Goal: Task Accomplishment & Management: Manage account settings

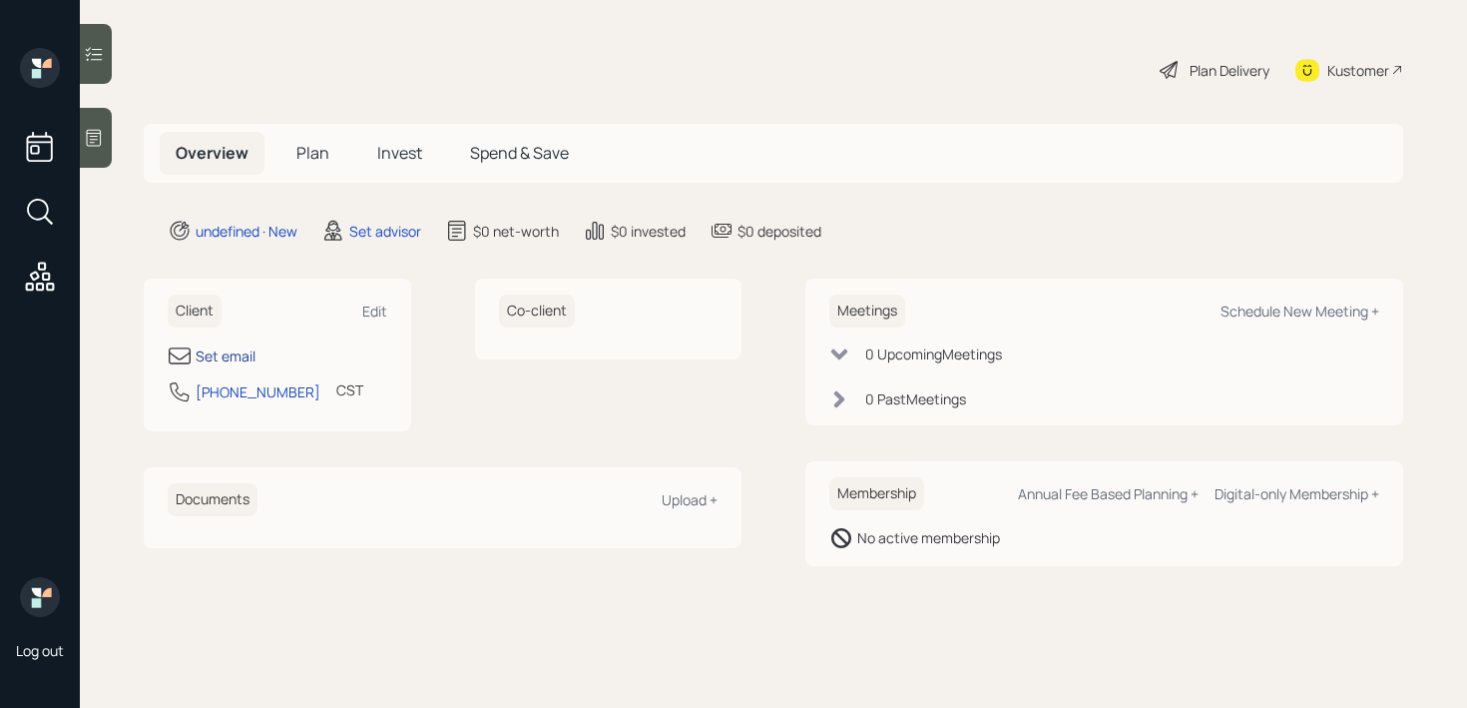
click at [233, 360] on div "Set email" at bounding box center [226, 355] width 60 height 21
select select "America/Chicago"
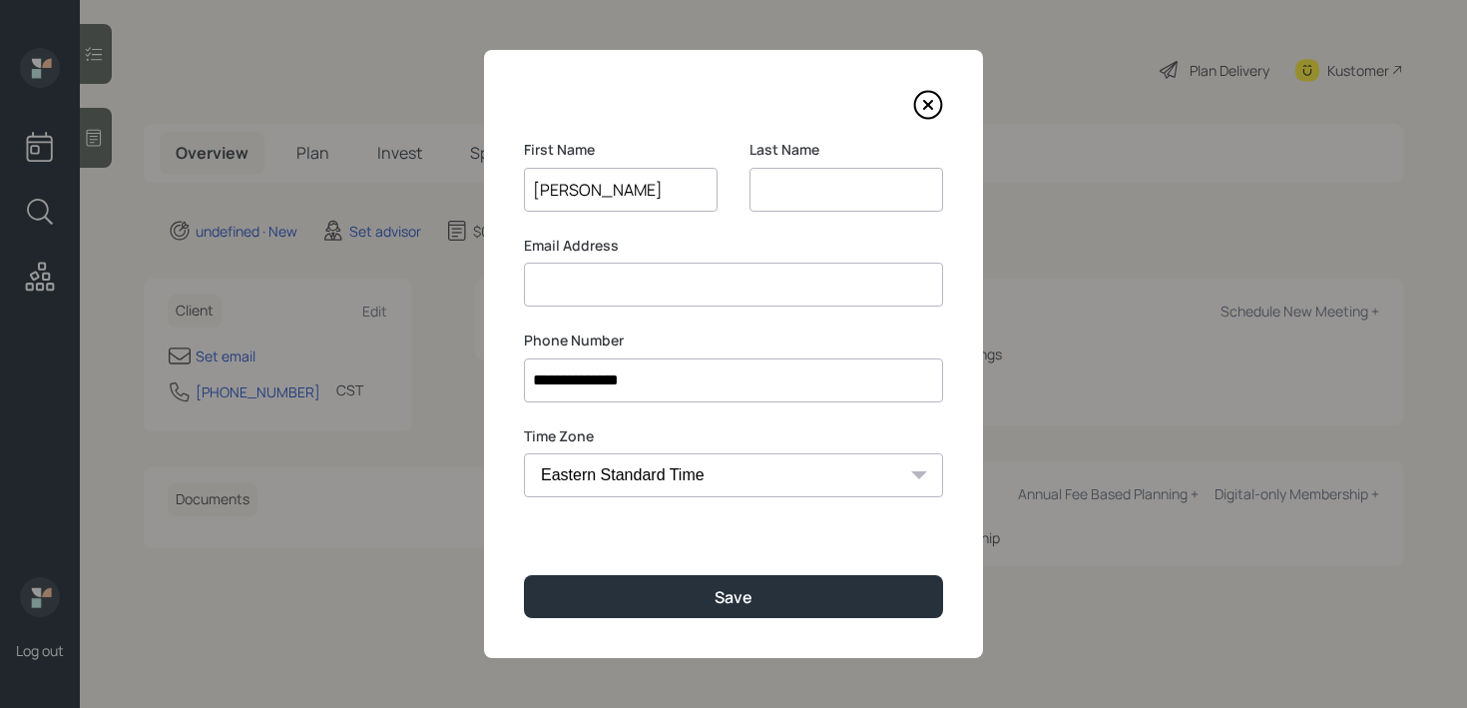
type input "Michael"
type input "Dunn"
click at [677, 289] on input at bounding box center [733, 284] width 419 height 44
paste input "dunnm@missouri.edu"
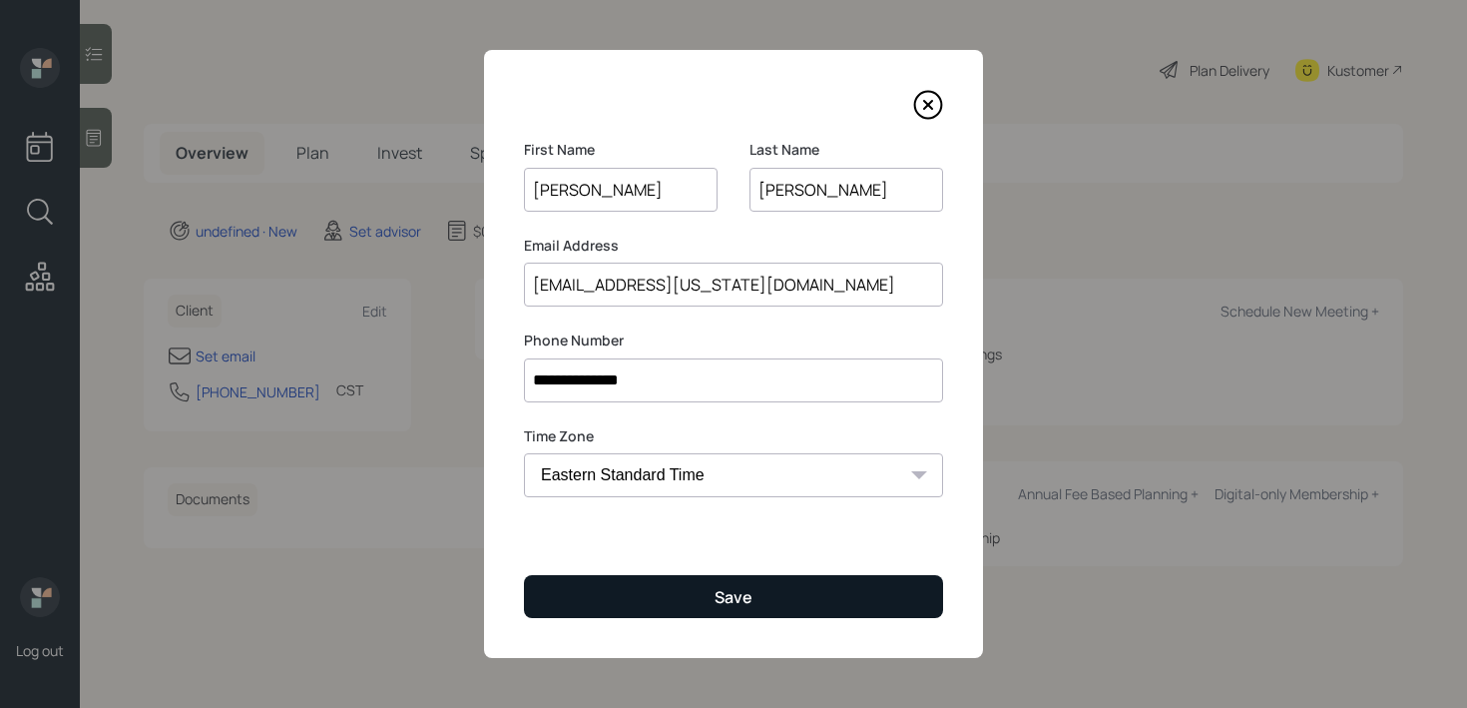
type input "dunnm@missouri.edu"
click at [727, 591] on div "Save" at bounding box center [734, 597] width 38 height 22
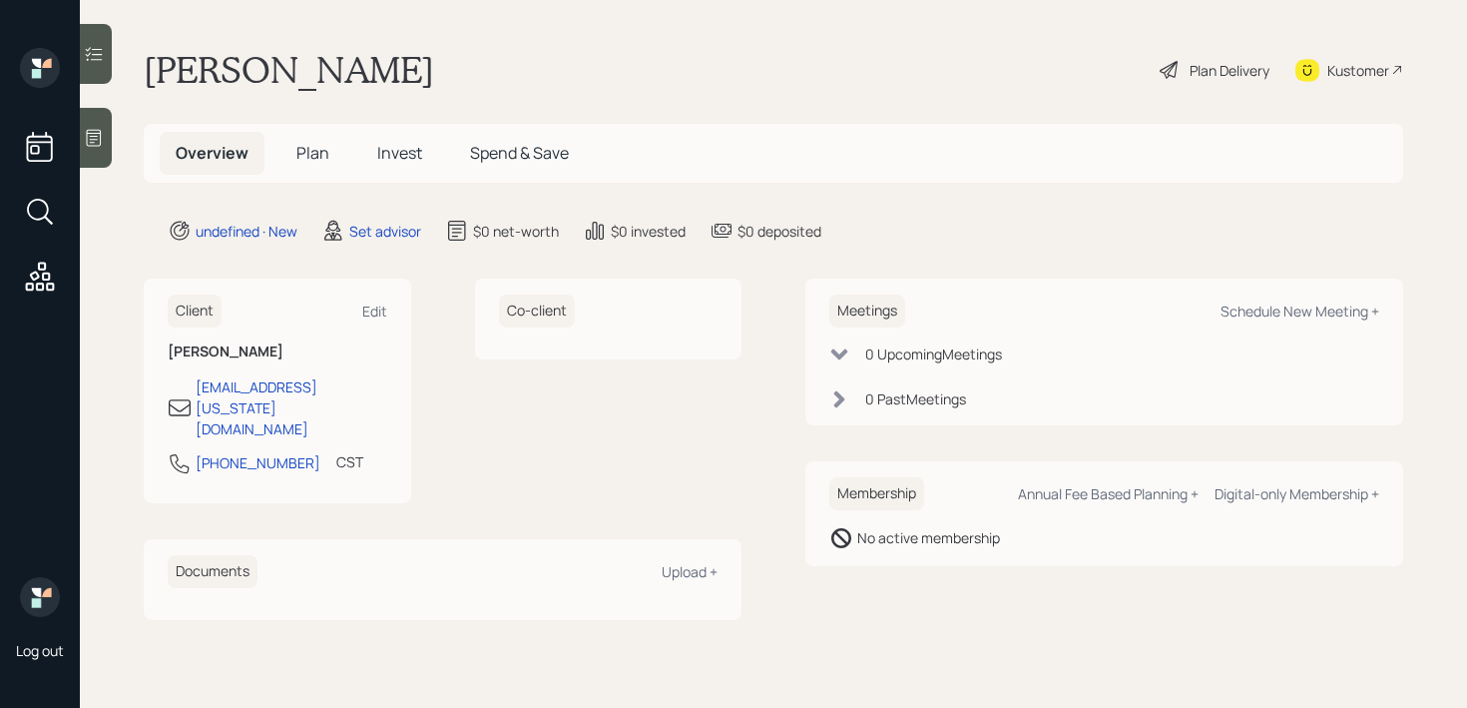
click at [106, 147] on div at bounding box center [96, 138] width 32 height 60
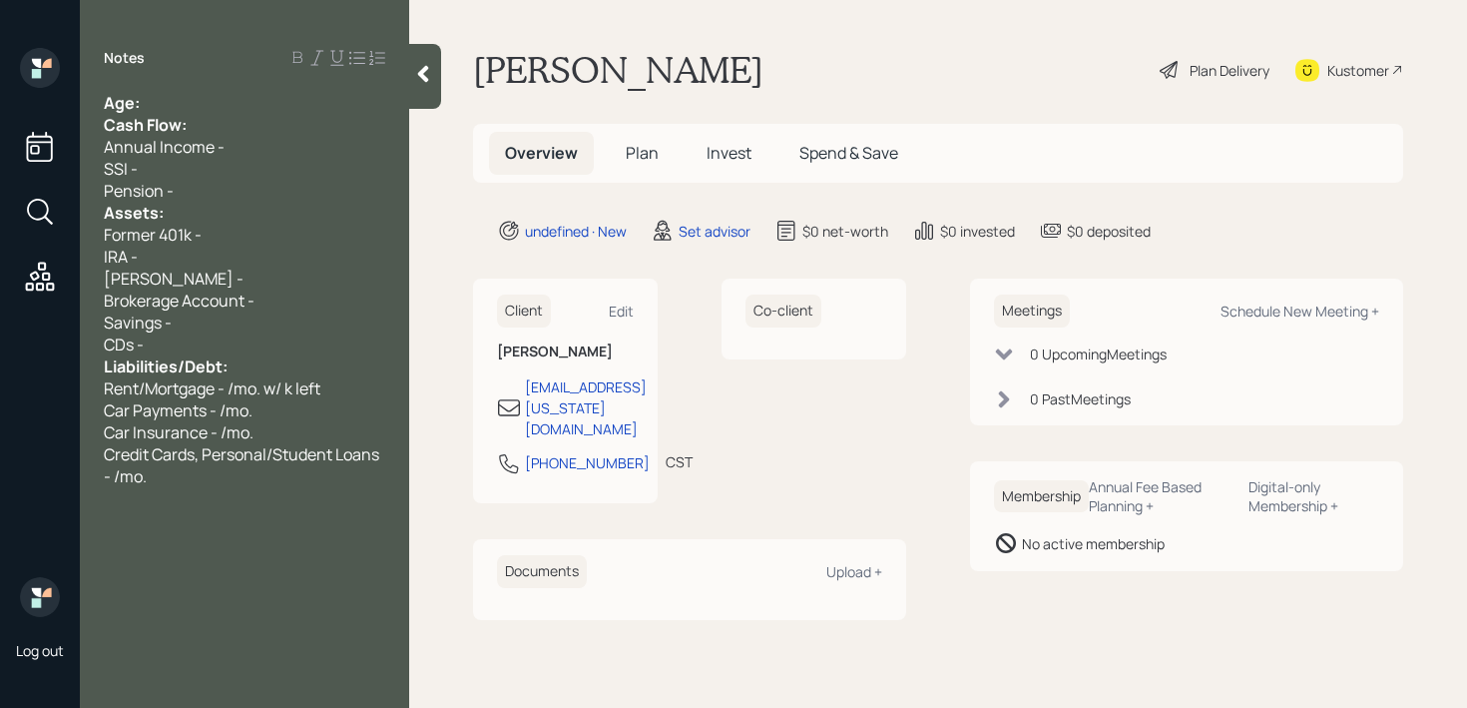
click at [215, 100] on div "Age:" at bounding box center [244, 103] width 281 height 22
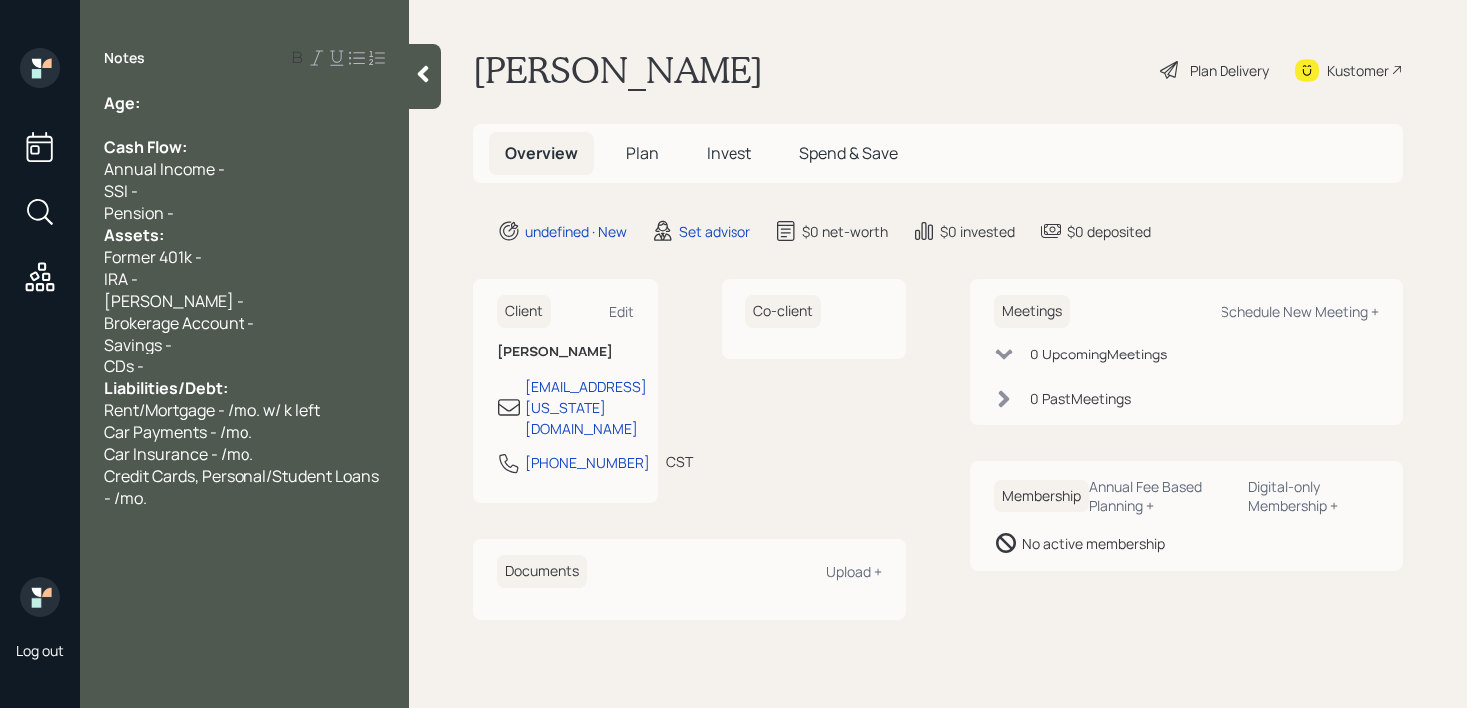
click at [227, 209] on div "Pension -" at bounding box center [244, 213] width 281 height 22
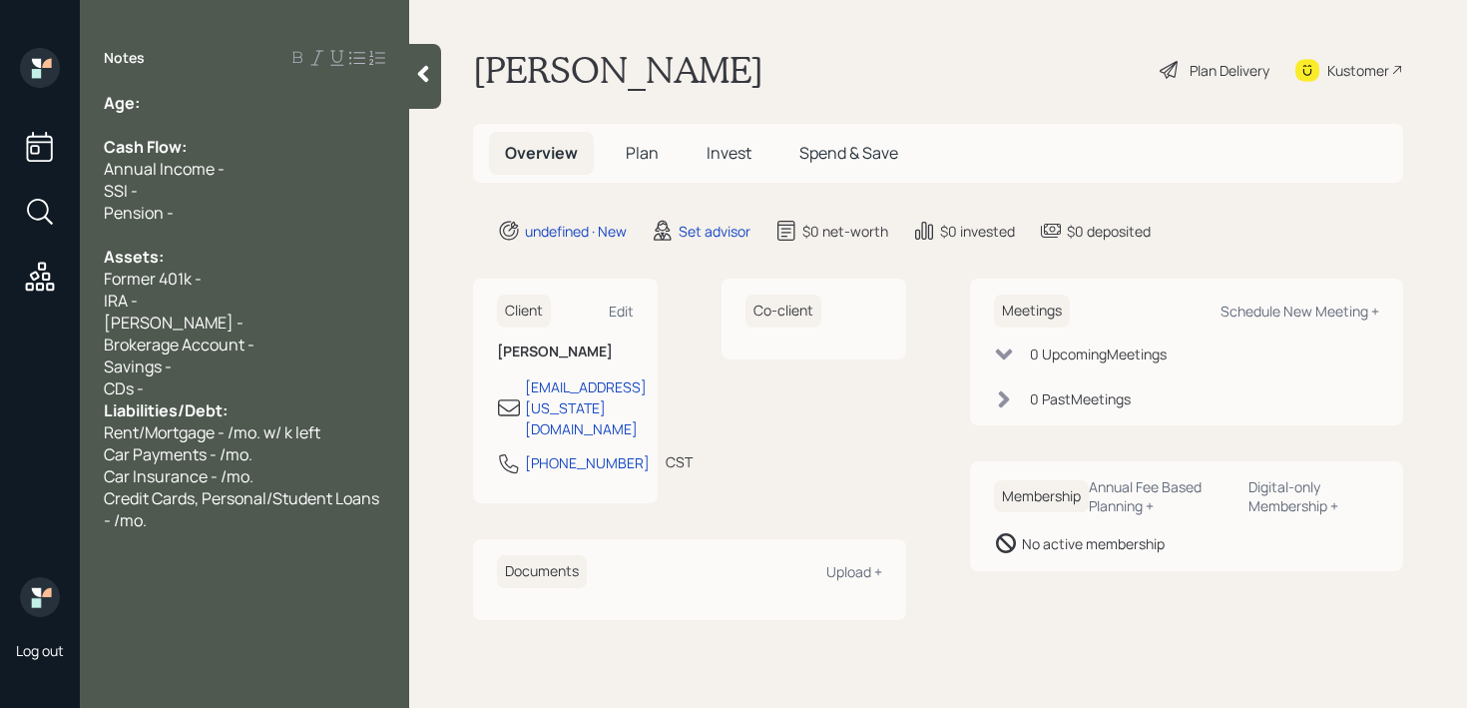
click at [221, 387] on div "CDs -" at bounding box center [244, 388] width 281 height 22
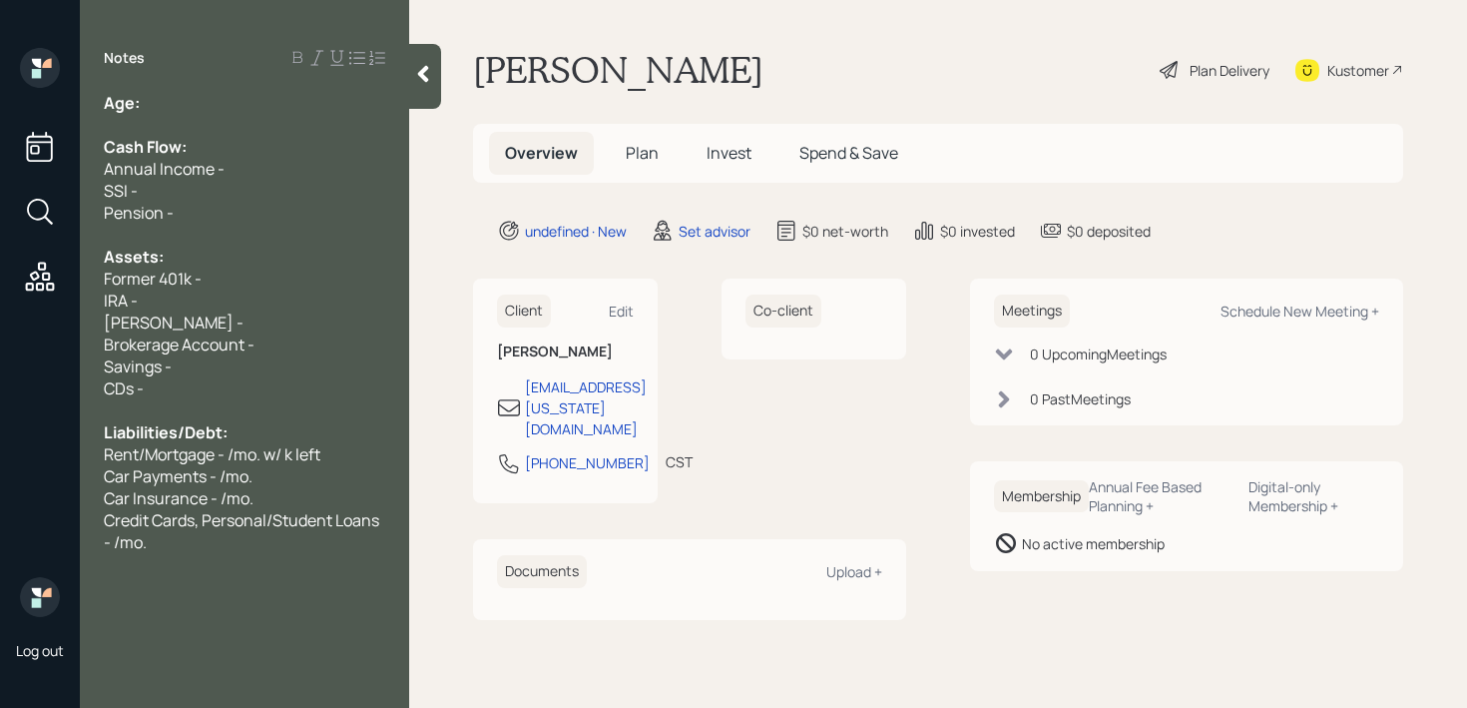
click at [298, 108] on div "Age:" at bounding box center [244, 103] width 281 height 22
click at [153, 86] on div "Notes Age: 72 Cash Flow: Annual Income - SSI - Pension - Assets: Former 401k - …" at bounding box center [244, 366] width 329 height 636
drag, startPoint x: 157, startPoint y: 91, endPoint x: 143, endPoint y: 91, distance: 14.0
click at [143, 92] on span "Age: 72" at bounding box center [216, 103] width 224 height 22
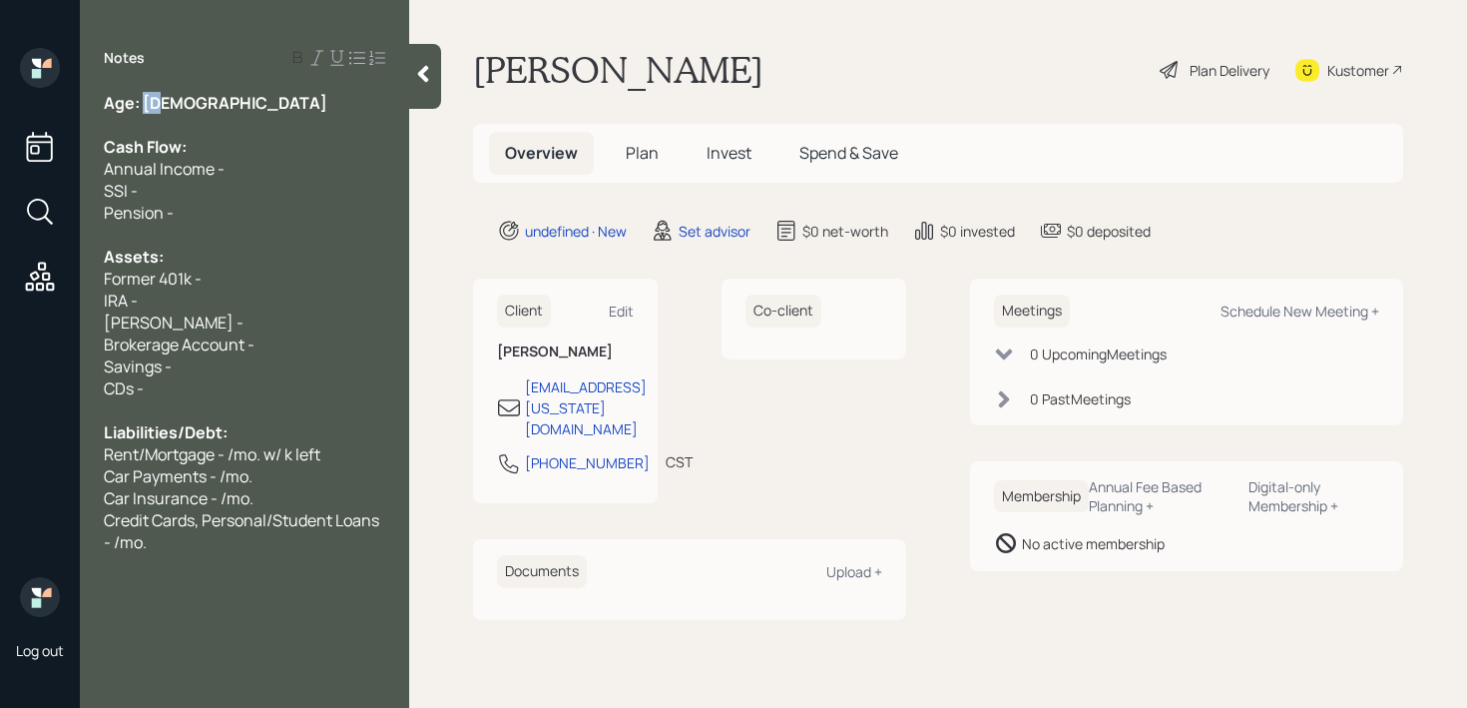
drag, startPoint x: 163, startPoint y: 97, endPoint x: 143, endPoint y: 97, distance: 20.0
click at [143, 97] on div "Age: 72" at bounding box center [244, 103] width 281 height 22
click at [258, 105] on div "Age: 72" at bounding box center [244, 103] width 281 height 22
click at [235, 123] on span "Contract ends in december with work" at bounding box center [239, 125] width 271 height 22
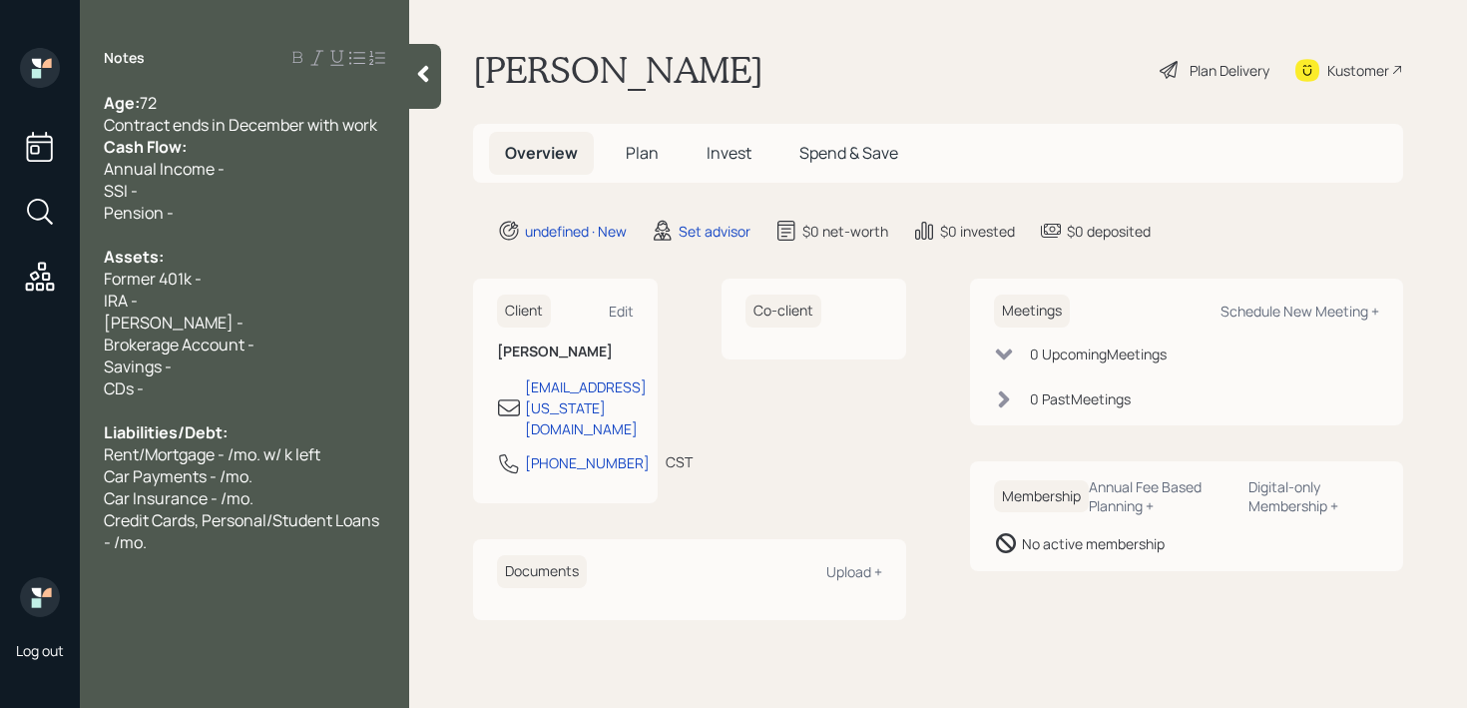
click at [389, 127] on div "Age: 72 Contract ends in December with work Cash Flow: Annual Income - SSI - Pe…" at bounding box center [244, 322] width 329 height 461
click at [375, 127] on span "Contract ends in December with work" at bounding box center [240, 125] width 273 height 22
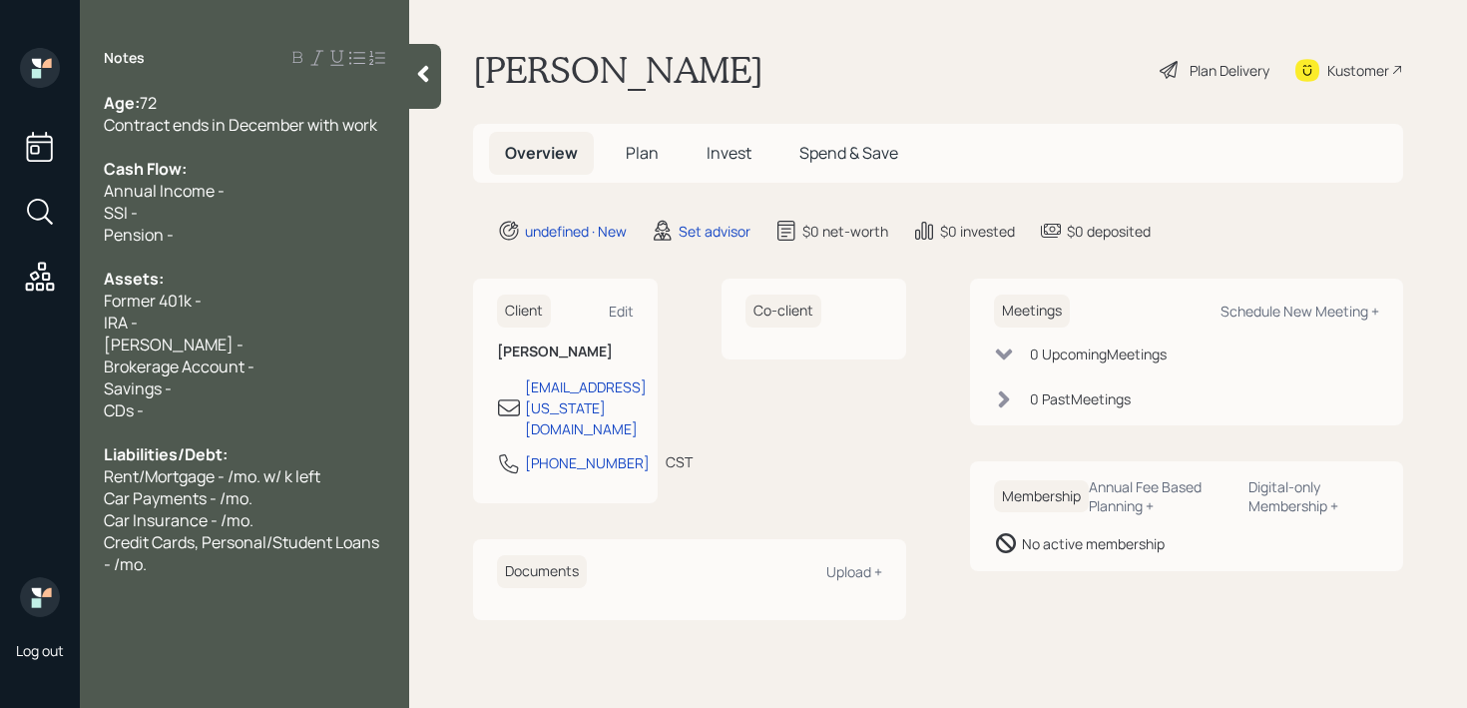
click at [291, 221] on div "SSI -" at bounding box center [244, 213] width 281 height 22
click at [272, 305] on div "Former 401k -" at bounding box center [244, 300] width 281 height 22
click at [386, 128] on div "Age: 72 Contract ends in December with work Cash Flow: Annual Income - SSI - Pe…" at bounding box center [244, 333] width 329 height 483
click at [382, 128] on div "Contract ends in December with work" at bounding box center [244, 125] width 281 height 22
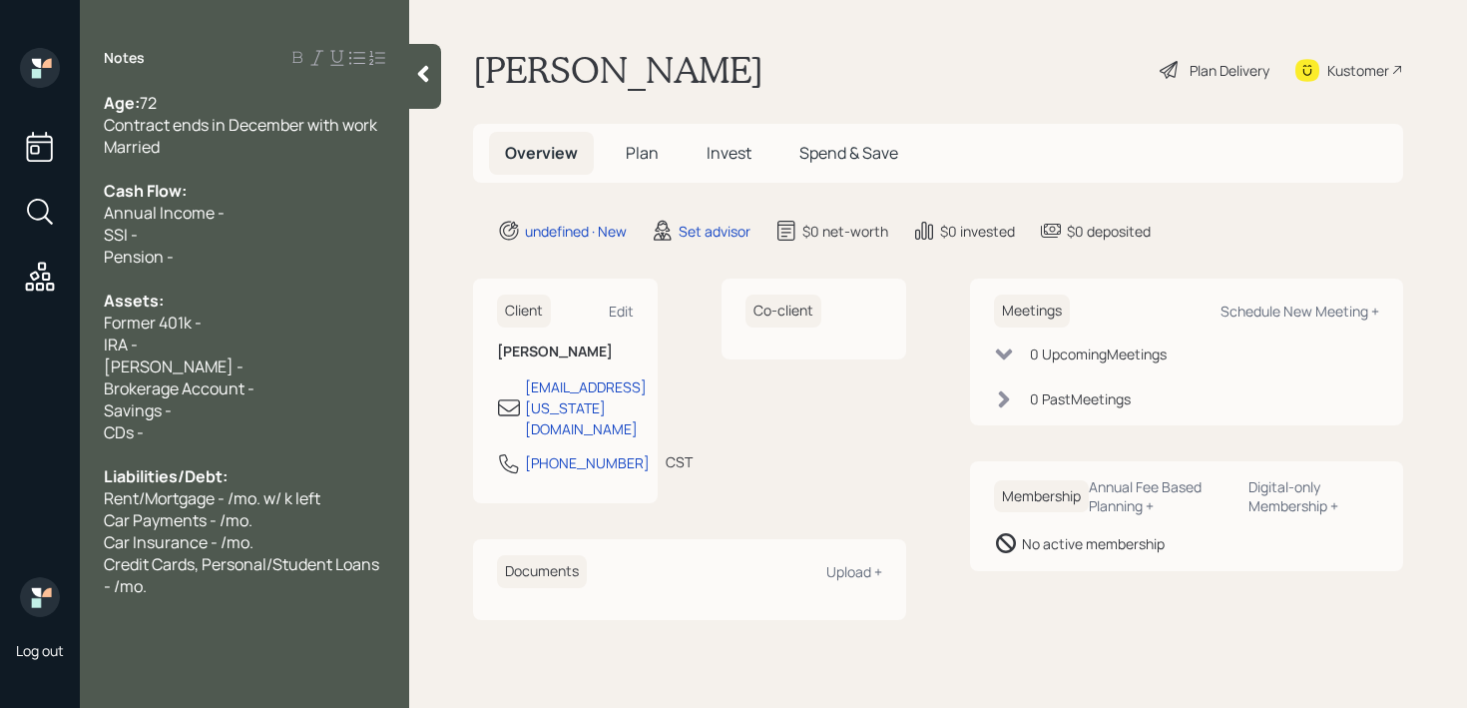
click at [305, 334] on div "IRA -" at bounding box center [244, 344] width 281 height 22
click at [309, 304] on div "Assets:" at bounding box center [244, 300] width 281 height 22
click at [262, 326] on div "Former 401k -" at bounding box center [244, 322] width 281 height 22
drag, startPoint x: 153, startPoint y: 318, endPoint x: 0, endPoint y: 318, distance: 152.7
click at [0, 318] on div "Log out Notes Age: 72 Contract ends in December with work Married Cash Flow: An…" at bounding box center [733, 354] width 1467 height 708
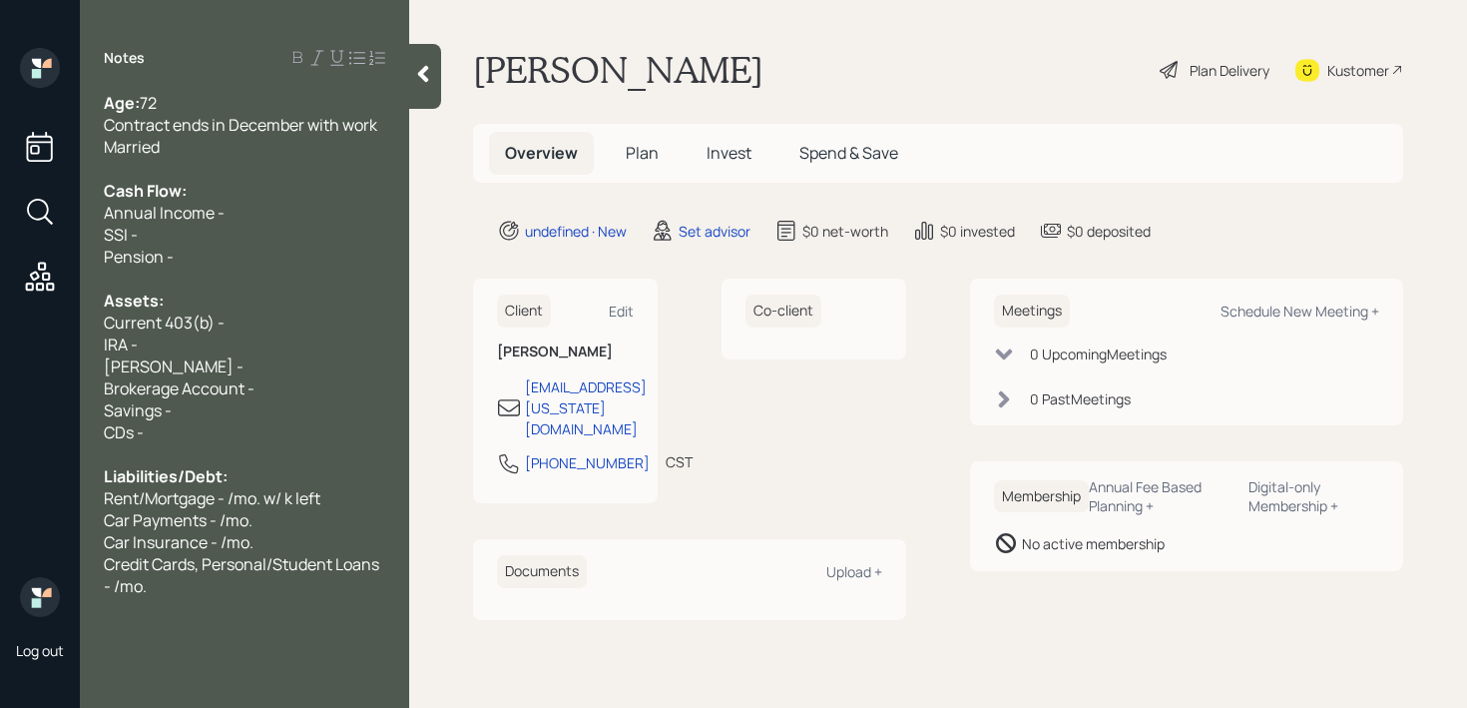
click at [296, 325] on div "Current 403(b) -" at bounding box center [244, 322] width 281 height 22
drag, startPoint x: 261, startPoint y: 330, endPoint x: 162, endPoint y: 330, distance: 99.8
click at [162, 330] on div "Current 403(b) - k" at bounding box center [244, 322] width 281 height 22
click at [258, 325] on div "Current 403(b) - k" at bounding box center [244, 322] width 281 height 22
click at [227, 322] on span "Current 403(b) - k" at bounding box center [170, 322] width 132 height 22
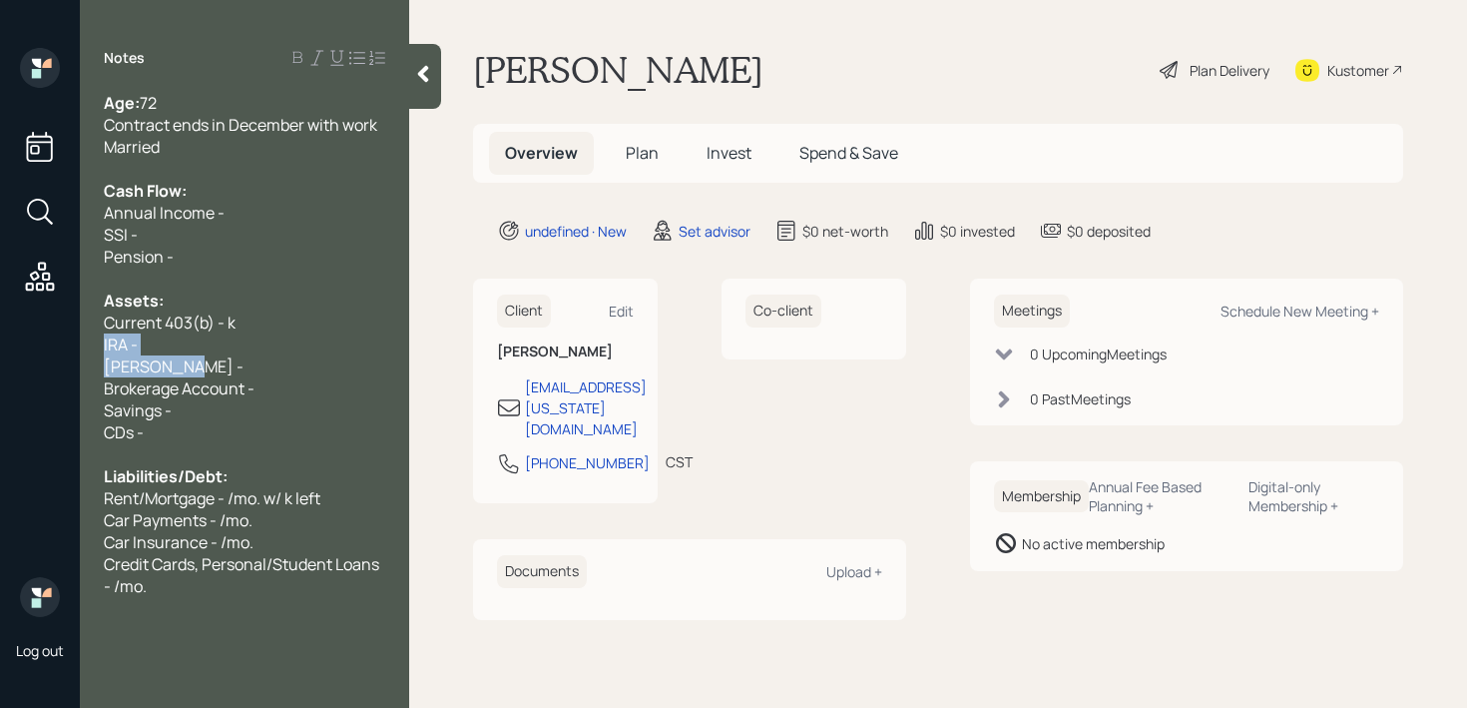
drag, startPoint x: 225, startPoint y: 366, endPoint x: 100, endPoint y: 336, distance: 128.3
click at [100, 336] on div "Age: 72 Contract ends in December with work Married Cash Flow: Annual Income - …" at bounding box center [244, 344] width 329 height 505
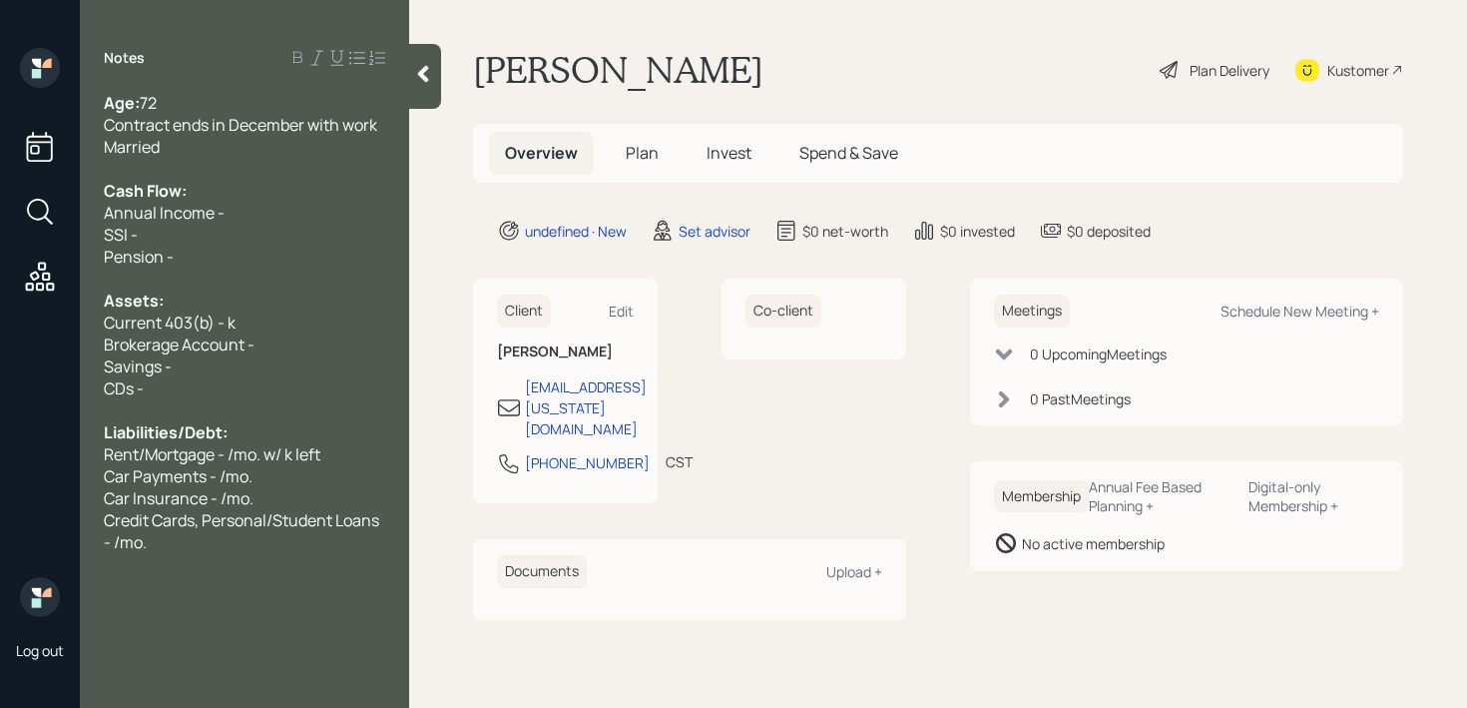
click at [220, 379] on div "CDs -" at bounding box center [244, 388] width 281 height 22
click at [232, 289] on div "Assets:" at bounding box center [244, 300] width 281 height 22
click at [278, 336] on div "Brokerage Account -" at bounding box center [244, 344] width 281 height 22
click at [256, 354] on span "Brokerage Account - k" at bounding box center [185, 344] width 162 height 22
click at [293, 351] on span "Brokerage Account - 860k" at bounding box center [199, 344] width 191 height 22
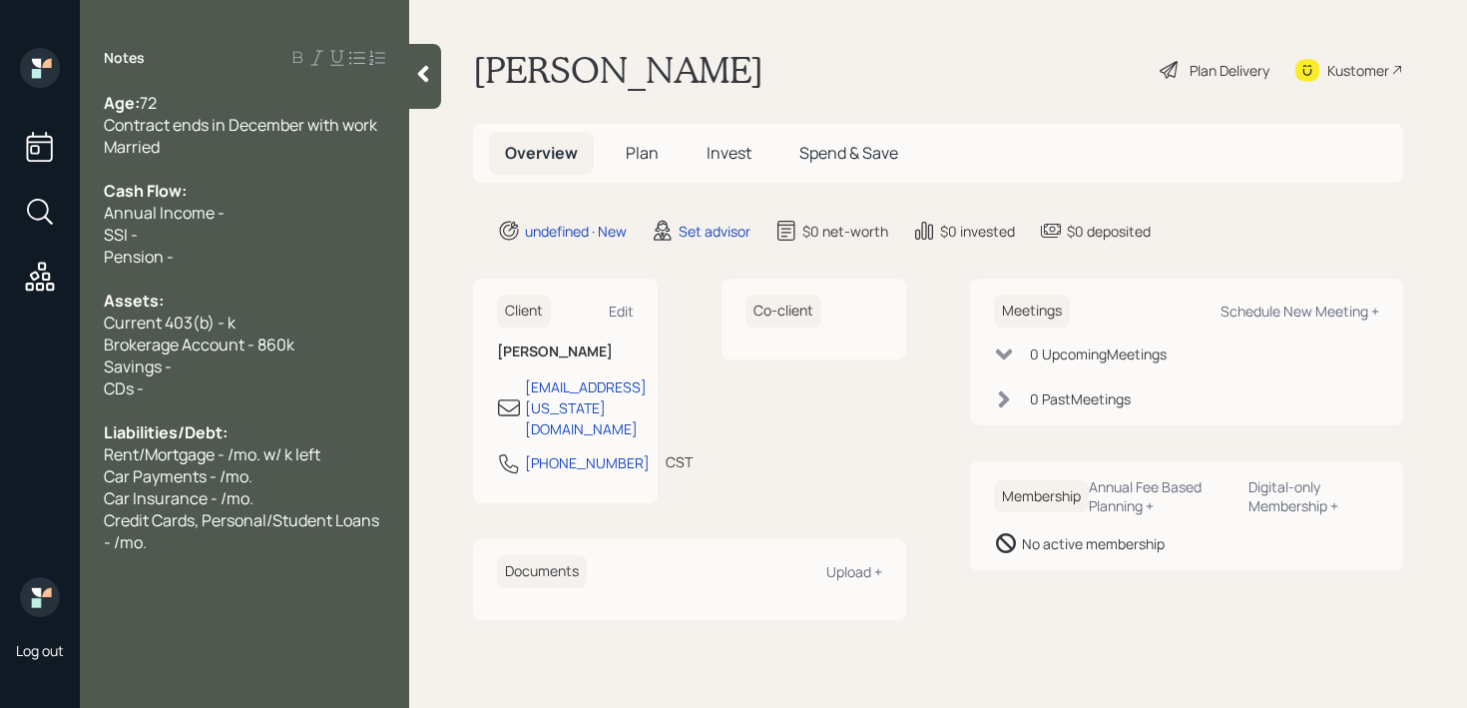
click at [293, 312] on div "Current 403(b) - k" at bounding box center [244, 322] width 281 height 22
click at [225, 312] on span "Current 403(b) - k" at bounding box center [170, 322] width 132 height 22
click at [210, 359] on div "Savings -" at bounding box center [244, 366] width 281 height 22
click at [138, 337] on span "Brokerage Account - 860k" at bounding box center [199, 344] width 191 height 22
click at [197, 347] on span "Fidelity Brokerage Account - 860k" at bounding box center [226, 344] width 245 height 22
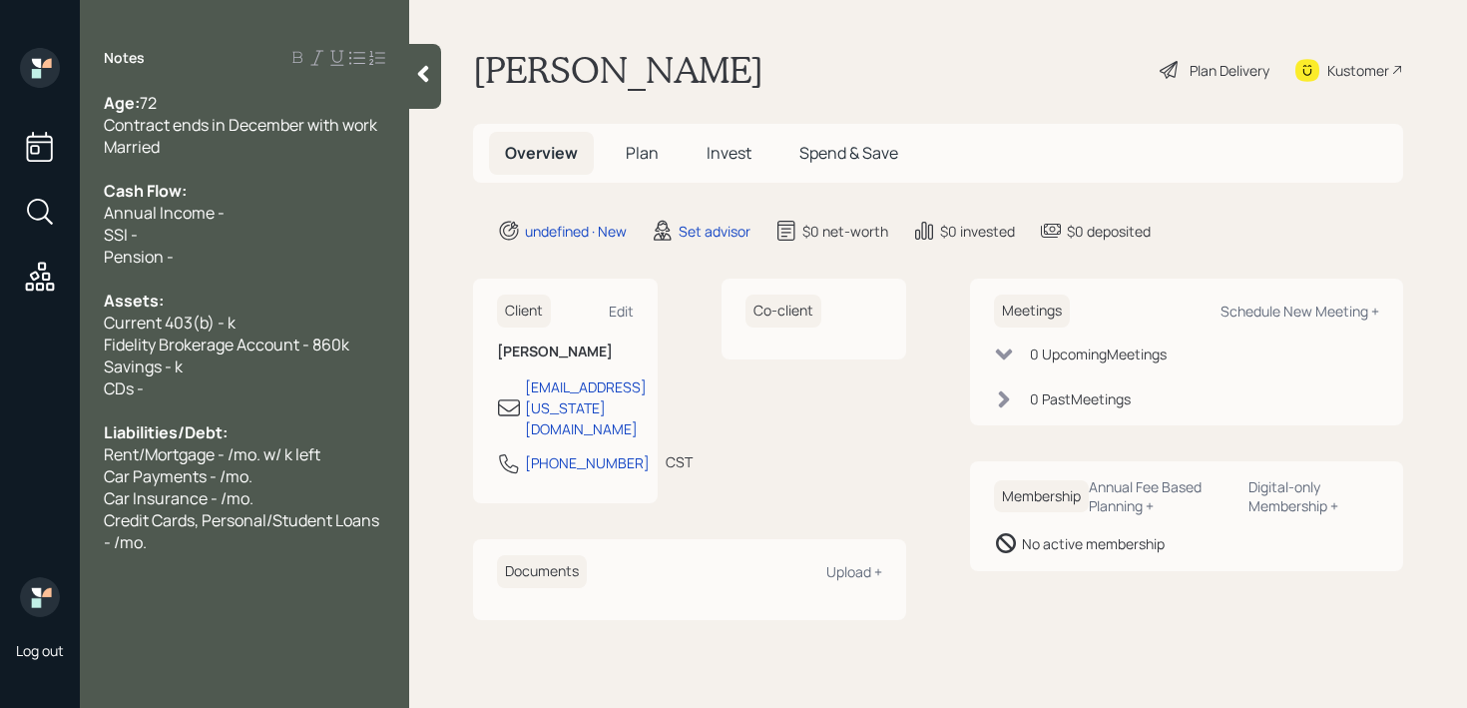
click at [197, 370] on div "Savings - k" at bounding box center [244, 366] width 281 height 22
click at [353, 237] on div "SSI -" at bounding box center [244, 235] width 281 height 22
click at [214, 302] on div "Assets:" at bounding box center [244, 300] width 281 height 22
click at [268, 319] on div "Current 403(b) - k" at bounding box center [244, 322] width 281 height 22
click at [330, 342] on span "Fidelity Brokerage Account - 860k" at bounding box center [226, 344] width 245 height 22
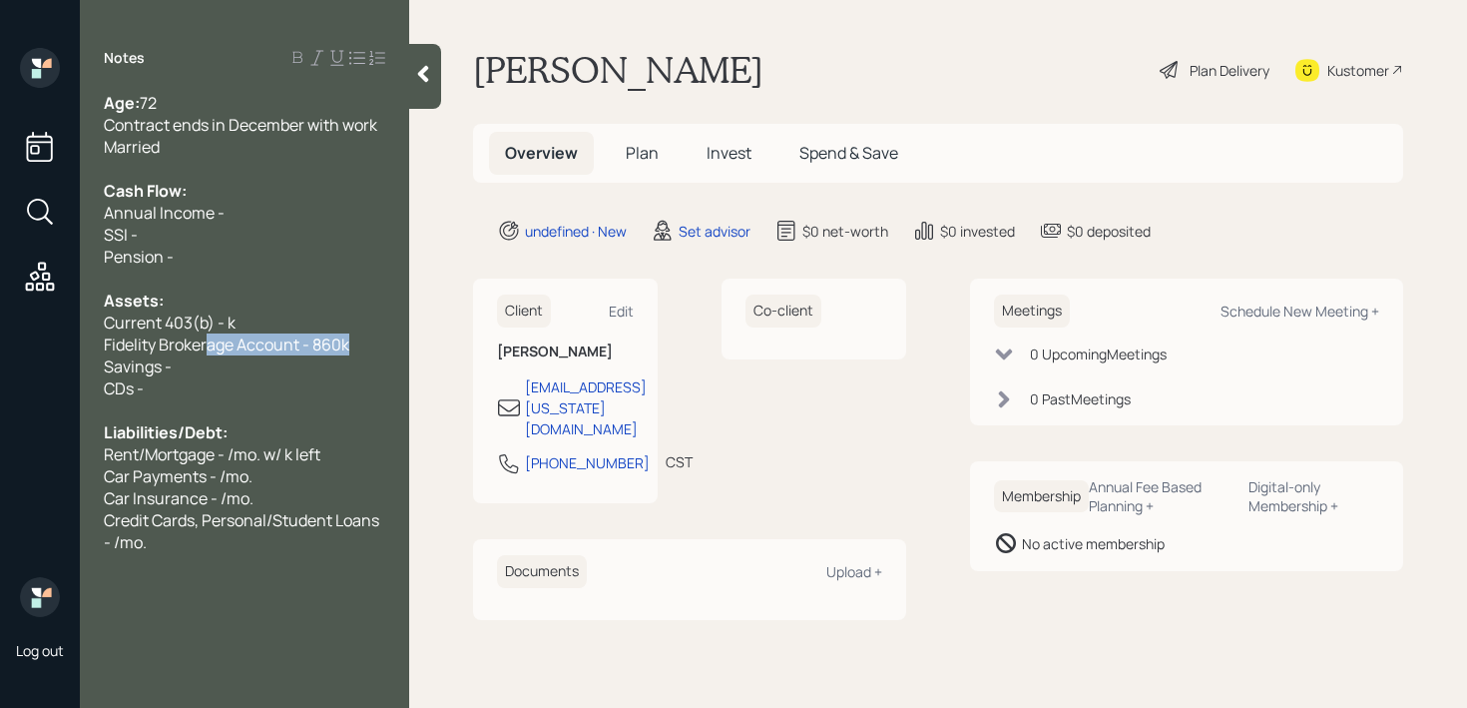
drag, startPoint x: 374, startPoint y: 340, endPoint x: 195, endPoint y: 340, distance: 179.6
click at [195, 340] on div "Fidelity Brokerage Account - 860k" at bounding box center [244, 344] width 281 height 22
click at [224, 343] on span "Fidelity Brokerage Account - 860k" at bounding box center [226, 344] width 245 height 22
click at [319, 344] on span "Fidelity Brokerage Account - 860k" at bounding box center [226, 344] width 245 height 22
drag, startPoint x: 351, startPoint y: 344, endPoint x: 325, endPoint y: 344, distance: 25.9
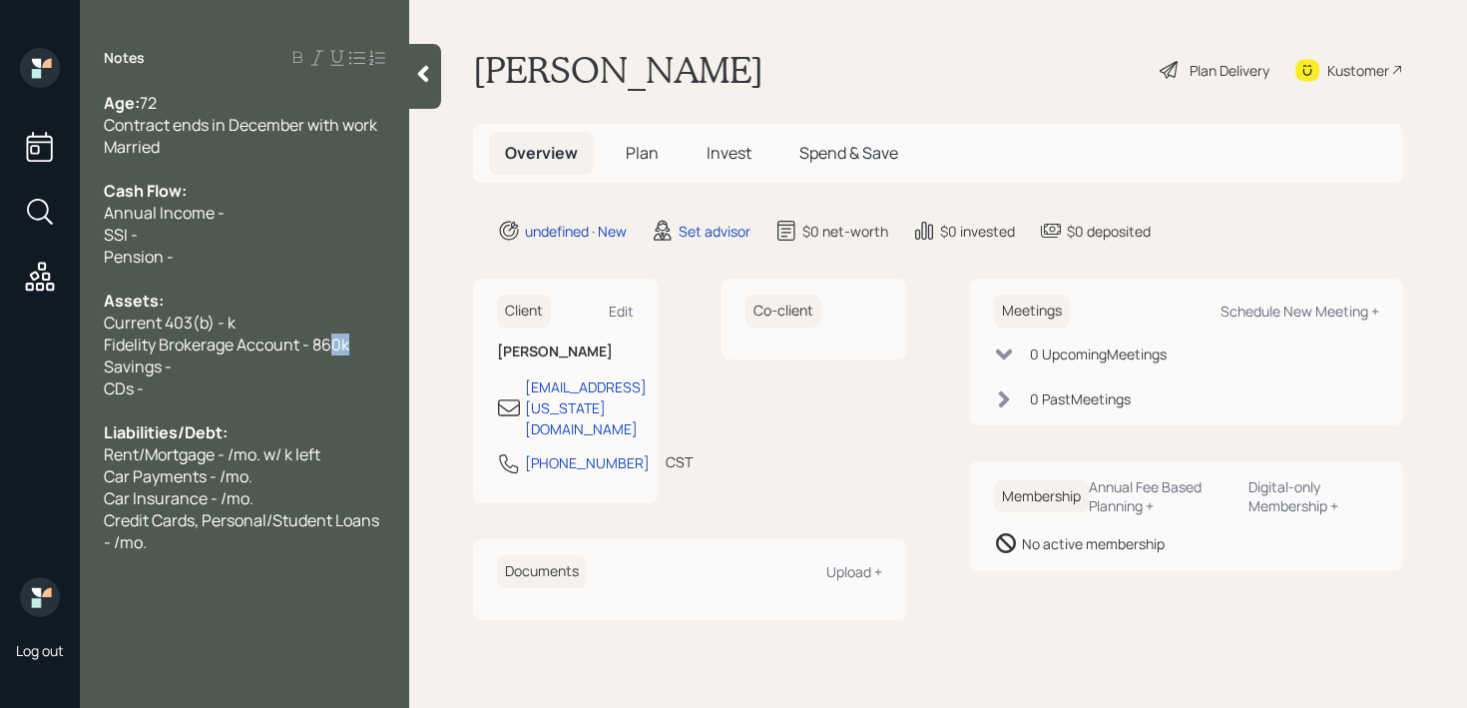
click at [325, 344] on div "Fidelity Brokerage Account - 860k" at bounding box center [244, 344] width 281 height 22
click at [325, 344] on span "Fidelity Brokerage Account - 860k" at bounding box center [226, 344] width 245 height 22
drag, startPoint x: 359, startPoint y: 344, endPoint x: 324, endPoint y: 344, distance: 34.9
click at [324, 344] on div "Fidelity Brokerage Account - 860k" at bounding box center [244, 344] width 281 height 22
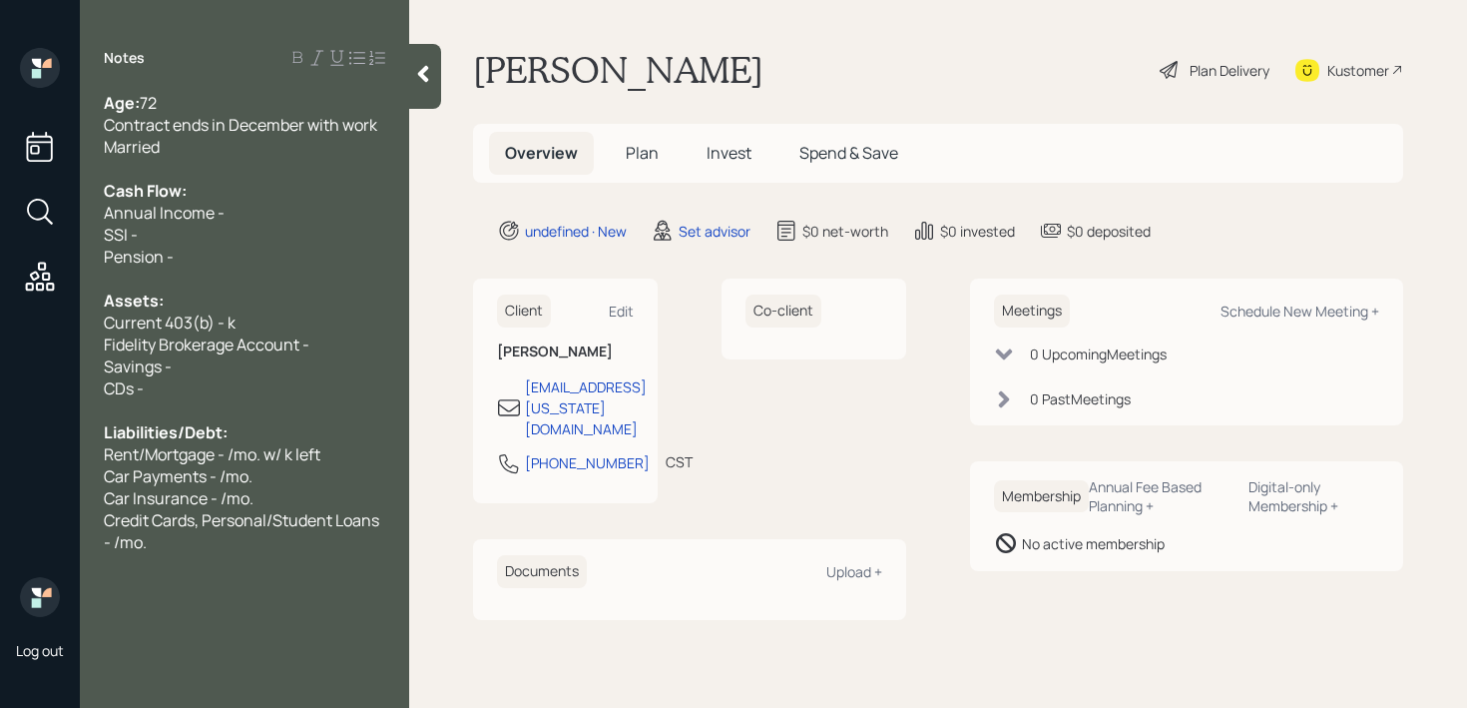
click at [227, 329] on span "Current 403(b) - k" at bounding box center [170, 322] width 132 height 22
click at [314, 296] on div "Assets:" at bounding box center [244, 300] width 281 height 22
drag, startPoint x: 319, startPoint y: 366, endPoint x: 85, endPoint y: 366, distance: 234.5
click at [85, 366] on div "Age: 72 Contract ends in December with work Married Cash Flow: Annual Income - …" at bounding box center [244, 322] width 329 height 461
click at [184, 353] on span "Fidelity Brokerage Account -" at bounding box center [207, 344] width 206 height 22
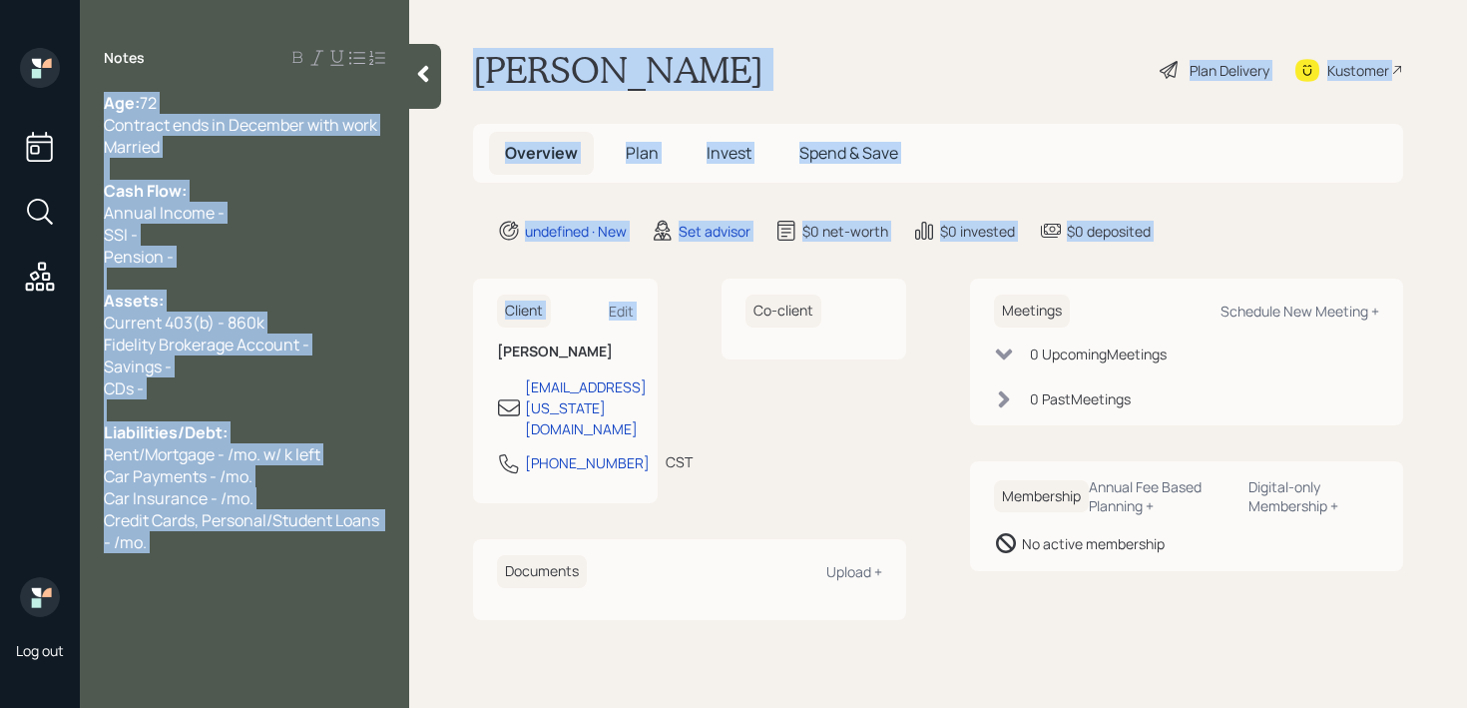
drag, startPoint x: 421, startPoint y: 343, endPoint x: 98, endPoint y: 343, distance: 323.3
click at [98, 343] on div "Log out Notes Age: 72 Contract ends in December with work Married Cash Flow: An…" at bounding box center [733, 354] width 1467 height 708
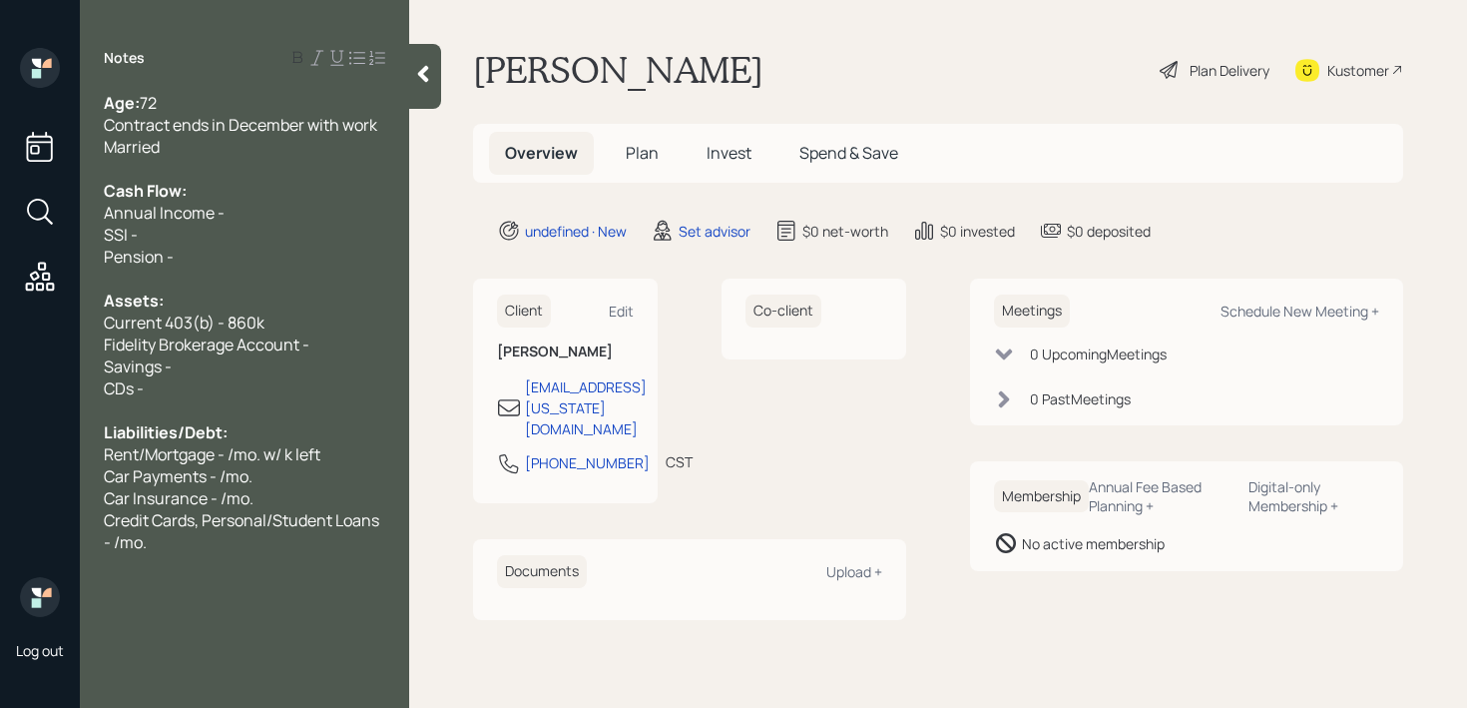
click at [200, 369] on div "Savings -" at bounding box center [244, 366] width 281 height 22
click at [256, 361] on div "Savings -" at bounding box center [244, 366] width 281 height 22
drag, startPoint x: 256, startPoint y: 361, endPoint x: 69, endPoint y: 361, distance: 187.6
click at [69, 361] on div "Log out Notes Age: 72 Contract ends in December with work Married Cash Flow: An…" at bounding box center [733, 354] width 1467 height 708
click at [191, 365] on div "Savings -" at bounding box center [244, 366] width 281 height 22
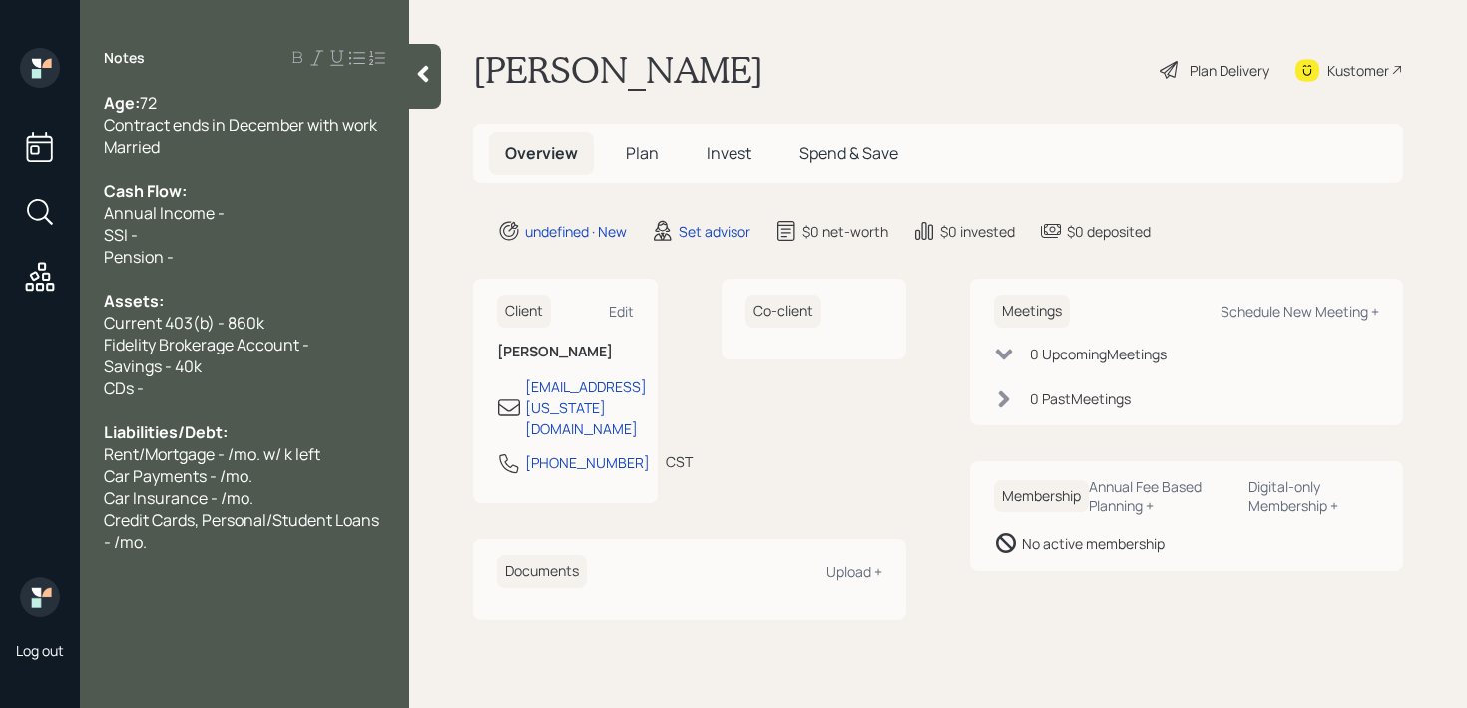
click at [216, 409] on div at bounding box center [244, 410] width 281 height 22
click at [236, 387] on div "CDs -" at bounding box center [244, 388] width 281 height 22
drag, startPoint x: 315, startPoint y: 339, endPoint x: 0, endPoint y: 338, distance: 315.3
click at [0, 338] on div "Log out Notes Age: 72 Contract ends in December with work Married Cash Flow: An…" at bounding box center [733, 354] width 1467 height 708
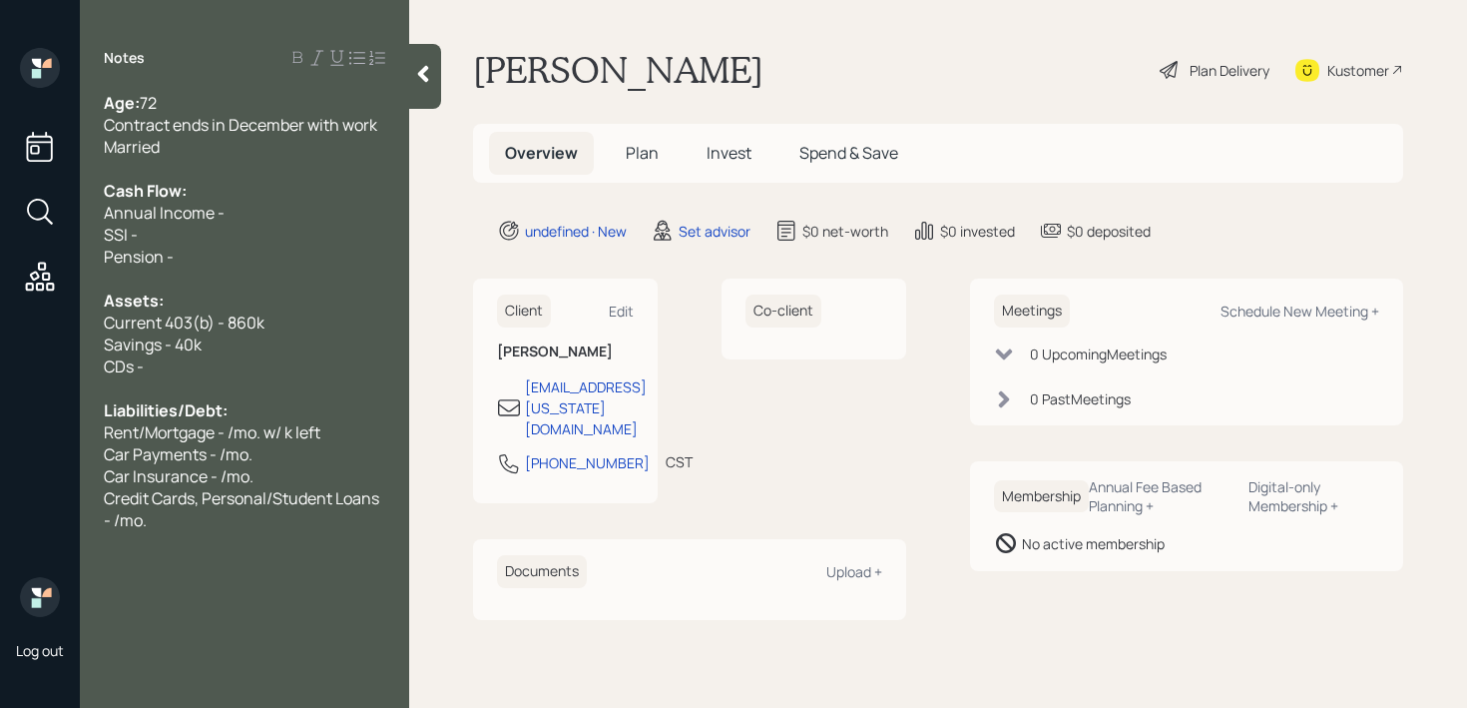
click at [162, 530] on div "Credit Cards, Personal/Student Loans - /mo." at bounding box center [244, 509] width 281 height 44
click at [182, 529] on div "Credit Cards, Personal/Student Loans - /mo." at bounding box center [244, 509] width 281 height 44
click at [218, 349] on div "Savings - 40k" at bounding box center [244, 344] width 281 height 22
click at [218, 336] on div "Savings - 40k" at bounding box center [244, 344] width 281 height 22
click at [218, 348] on div "Savings - 40k" at bounding box center [244, 344] width 281 height 22
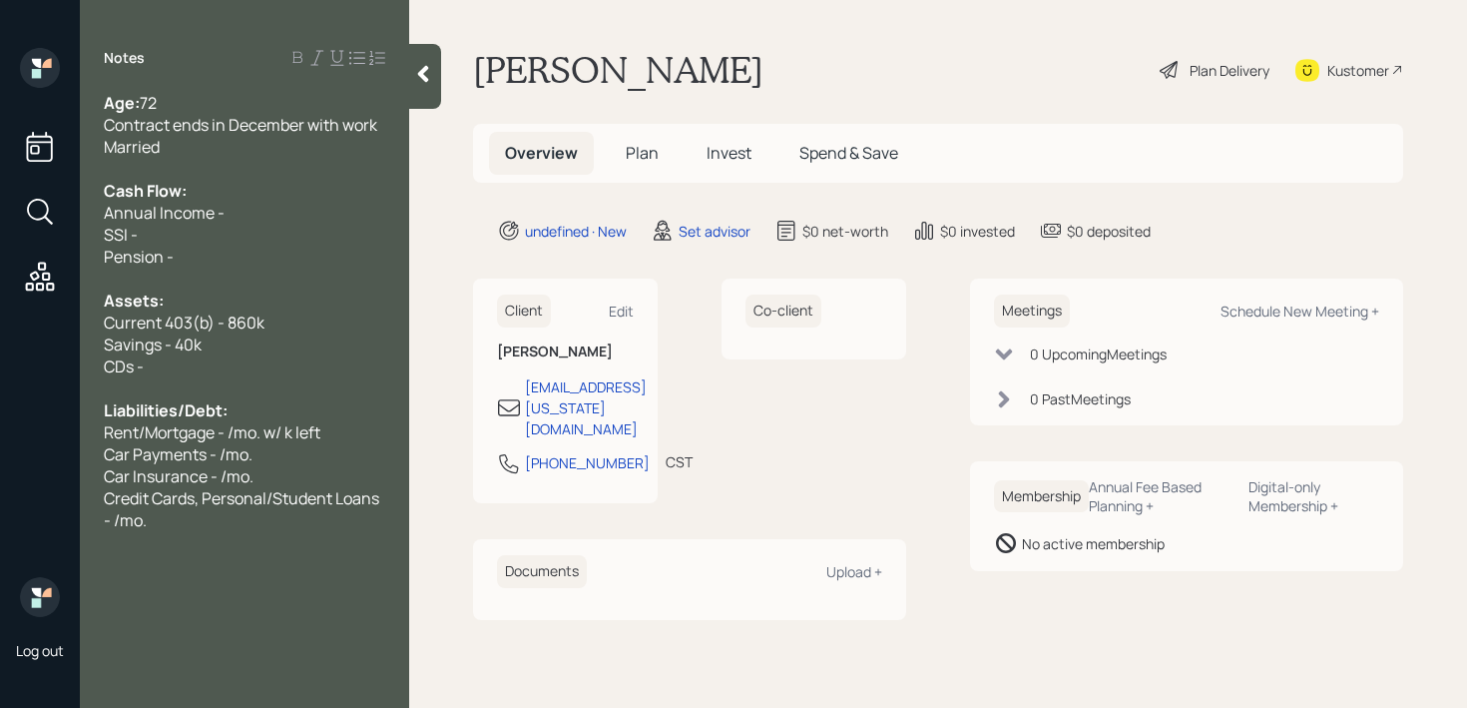
click at [219, 363] on div "CDs -" at bounding box center [244, 366] width 281 height 22
click at [185, 241] on div "SSI -" at bounding box center [244, 235] width 281 height 22
click at [224, 256] on div "Pension -" at bounding box center [244, 256] width 281 height 22
click at [173, 241] on span "SSI - /mo." at bounding box center [139, 235] width 70 height 22
click at [245, 252] on div "Pension - /mo." at bounding box center [244, 256] width 281 height 22
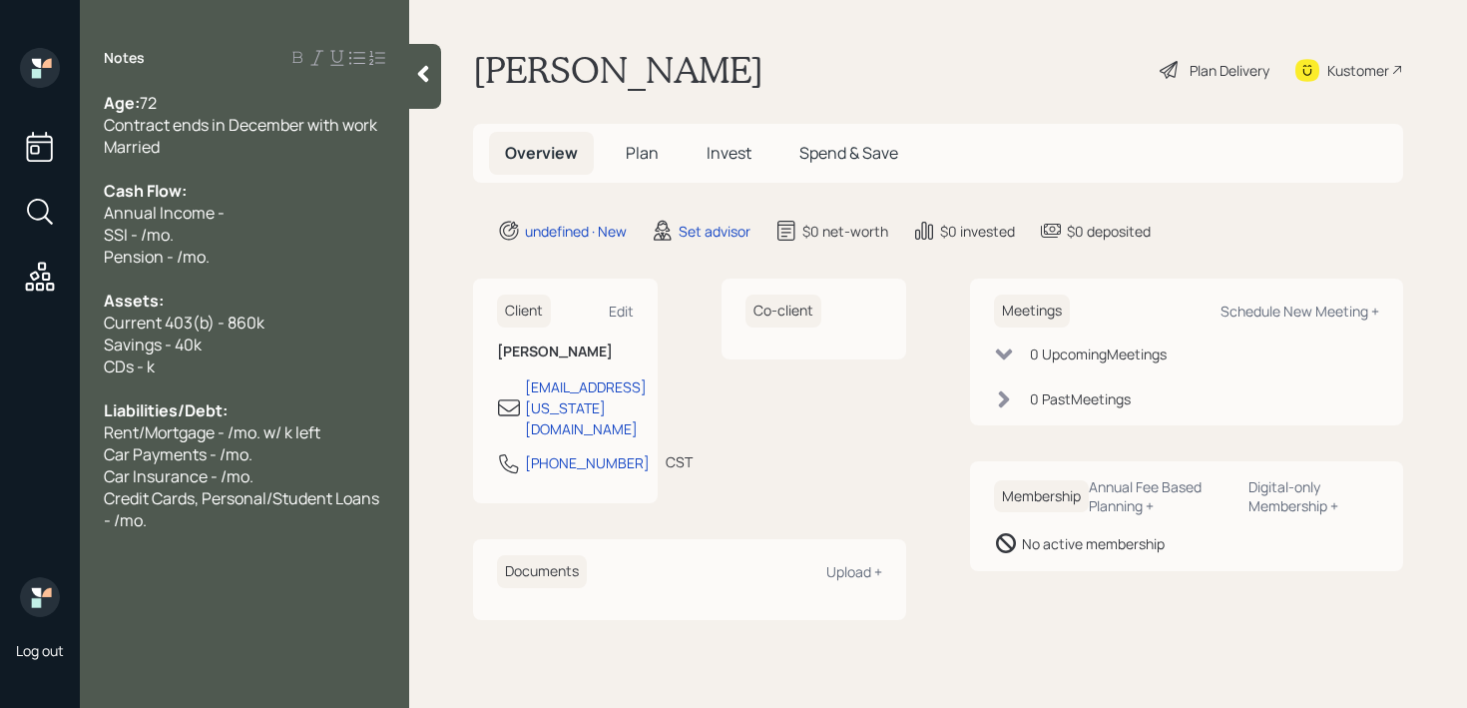
click at [256, 259] on div "Pension - /mo." at bounding box center [244, 256] width 281 height 22
click at [258, 300] on div "Assets:" at bounding box center [244, 300] width 281 height 22
click at [278, 337] on div "Savings - 40k" at bounding box center [244, 344] width 281 height 22
click at [282, 330] on div "Current 403(b) - 860k" at bounding box center [244, 322] width 281 height 22
click at [272, 331] on div "Current 403(b) - 860k" at bounding box center [244, 322] width 281 height 22
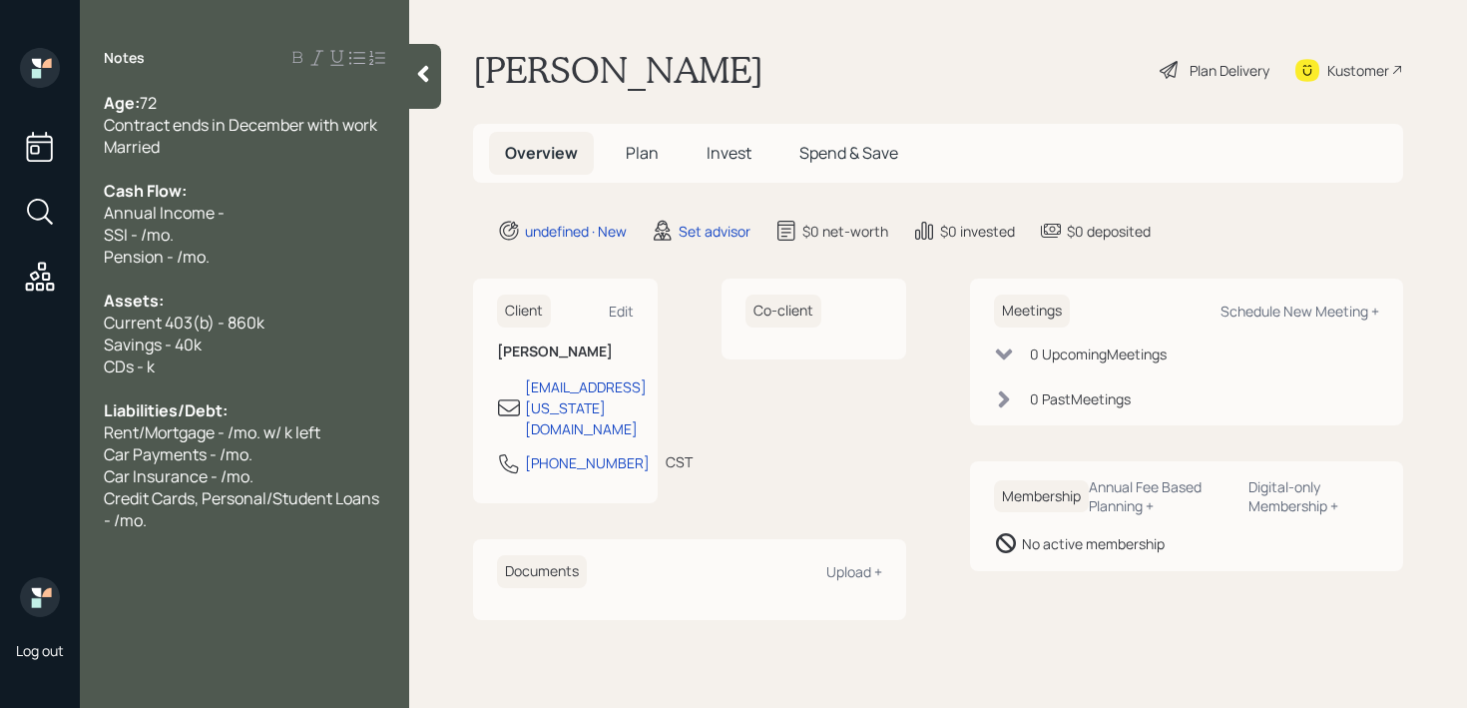
click at [272, 354] on div "Savings - 40k" at bounding box center [244, 344] width 281 height 22
click at [272, 342] on div "Savings - 40k" at bounding box center [244, 344] width 281 height 22
click at [278, 322] on div "Current 403(b) - 860k" at bounding box center [244, 322] width 281 height 22
click at [293, 316] on div "Current 403(b) - 860k" at bounding box center [244, 322] width 281 height 22
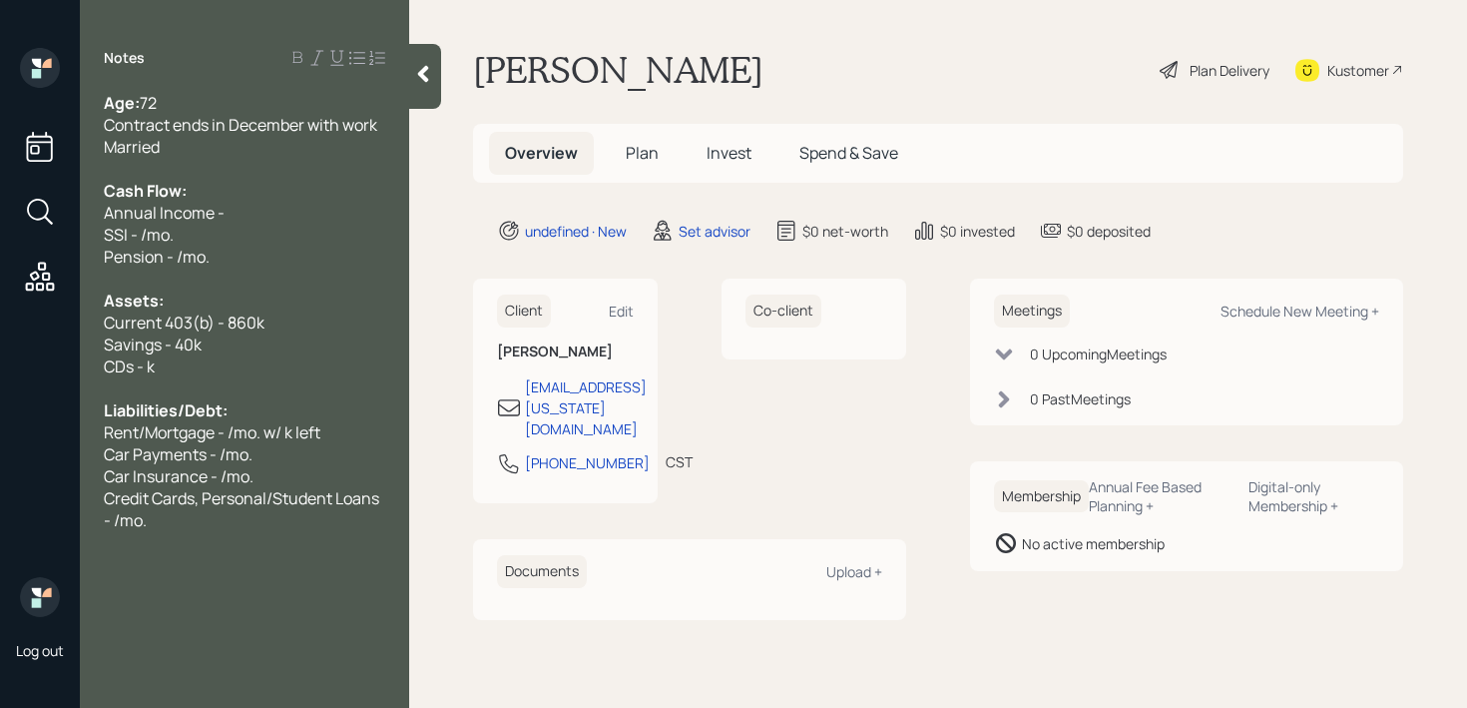
click at [298, 312] on div "Current 403(b) - 860k" at bounding box center [244, 322] width 281 height 22
click at [302, 306] on div "Assets:" at bounding box center [244, 300] width 281 height 22
click at [321, 309] on div "Assets:" at bounding box center [244, 300] width 281 height 22
click at [321, 260] on div "Pension - /mo." at bounding box center [244, 256] width 281 height 22
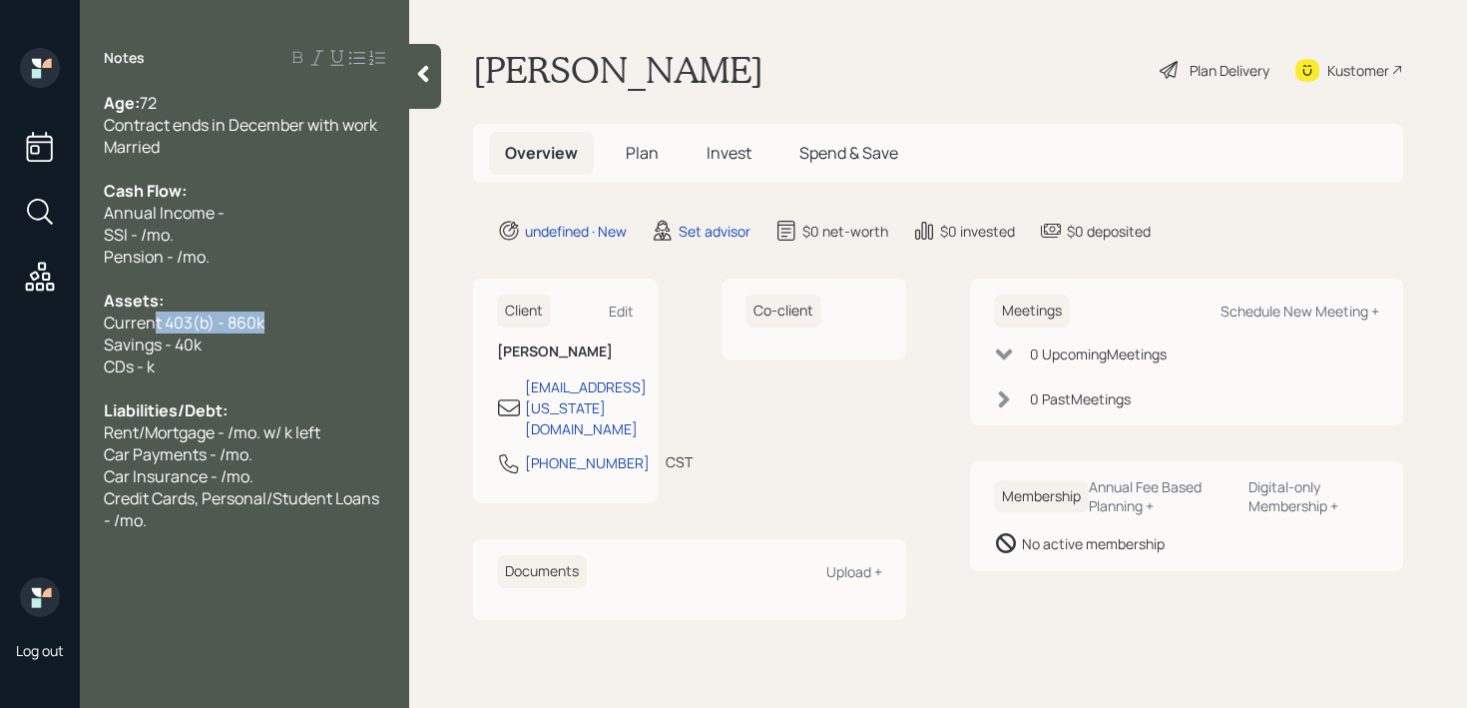
drag, startPoint x: 287, startPoint y: 331, endPoint x: 151, endPoint y: 331, distance: 136.7
click at [151, 331] on div "Current 403(b) - 860k" at bounding box center [244, 322] width 281 height 22
click at [151, 331] on span "Current 403(b) - 860k" at bounding box center [184, 322] width 161 height 22
click at [232, 326] on span "Current 403(b) - 860k" at bounding box center [184, 322] width 161 height 22
drag, startPoint x: 287, startPoint y: 327, endPoint x: 230, endPoint y: 325, distance: 57.9
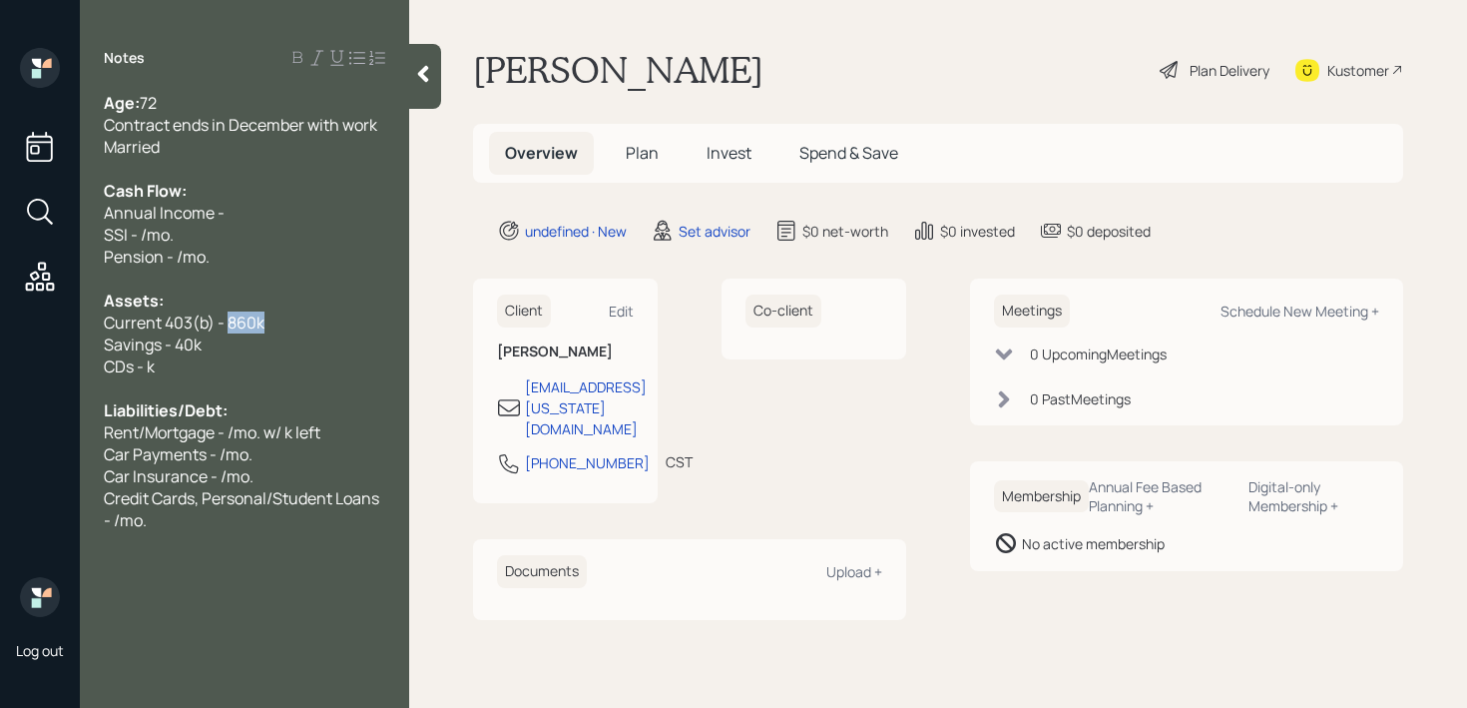
click at [230, 325] on div "Current 403(b) - 860k" at bounding box center [244, 322] width 281 height 22
click at [432, 83] on icon at bounding box center [423, 74] width 20 height 20
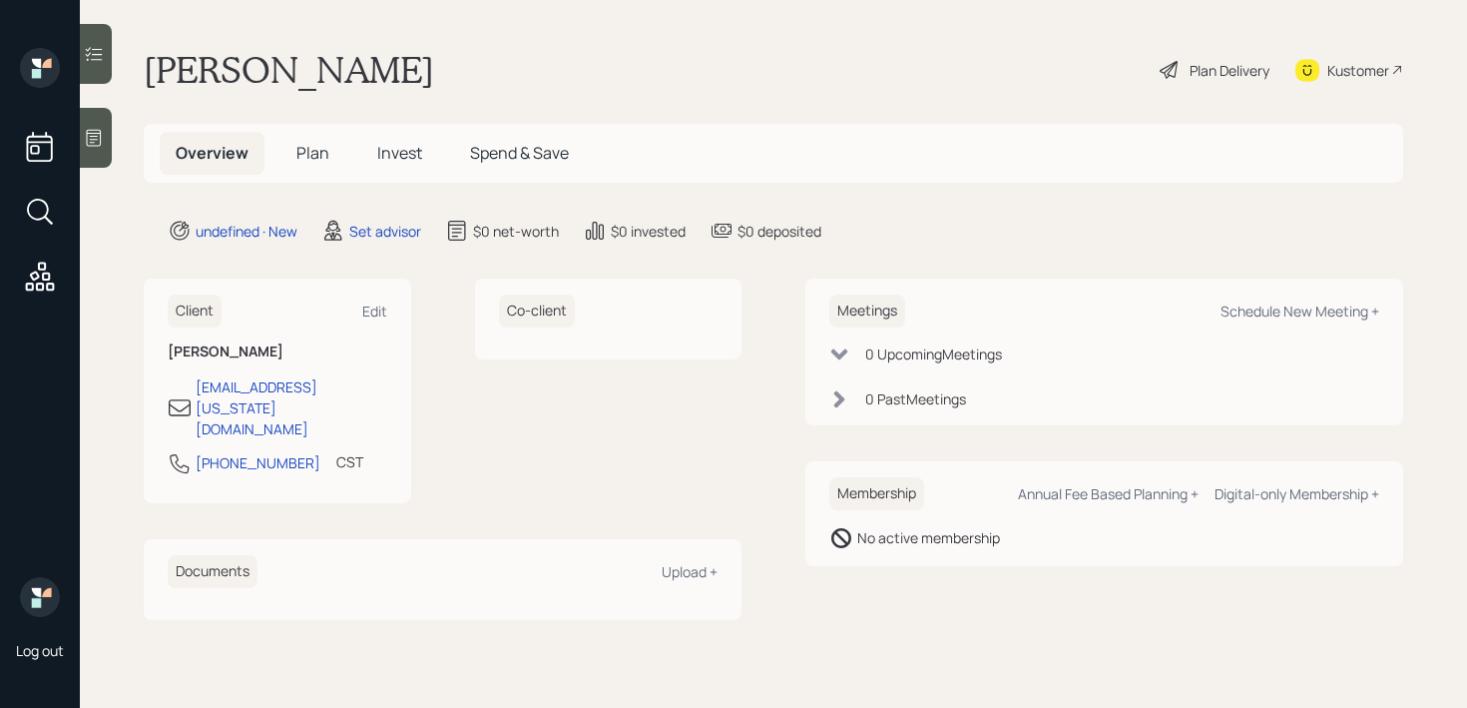
click at [657, 71] on div "Michael Dunn Plan Delivery Kustomer" at bounding box center [773, 70] width 1259 height 44
